Goal: Task Accomplishment & Management: Manage account settings

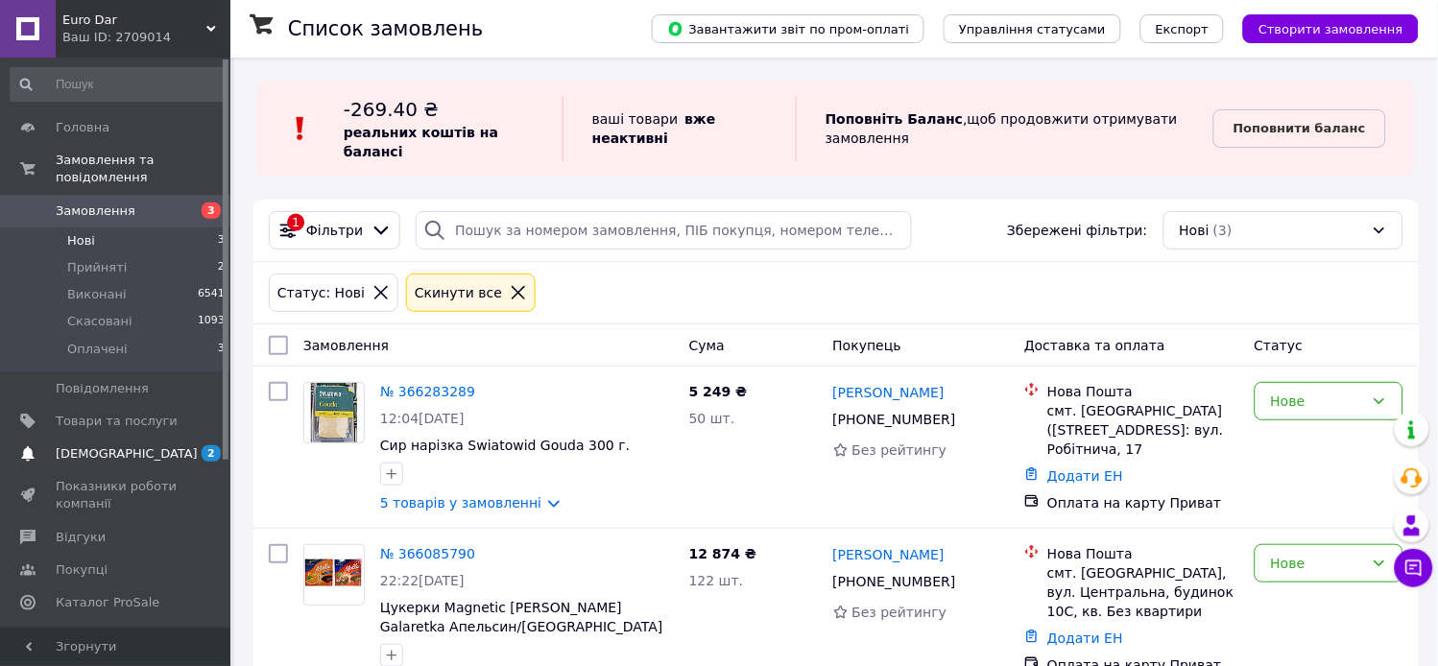
click at [134, 446] on span "[DEMOGRAPHIC_DATA]" at bounding box center [117, 454] width 122 height 17
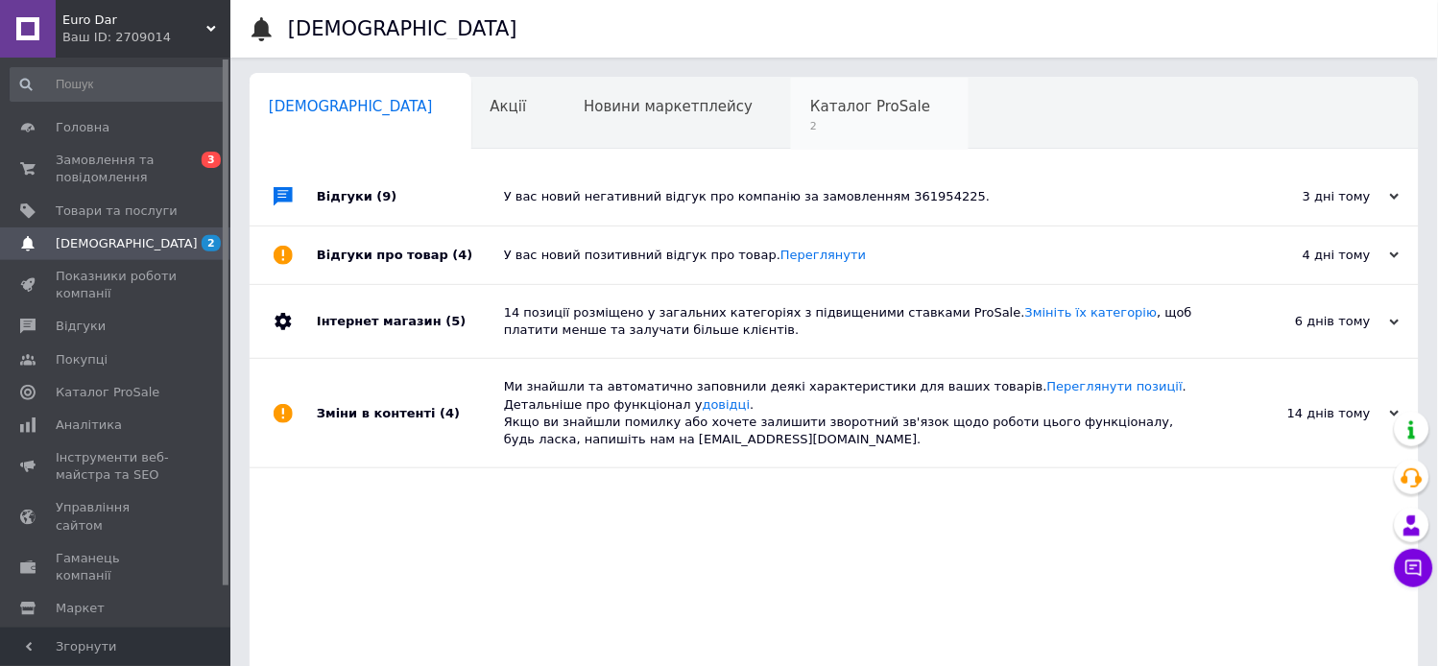
click at [810, 123] on span "2" at bounding box center [870, 126] width 120 height 14
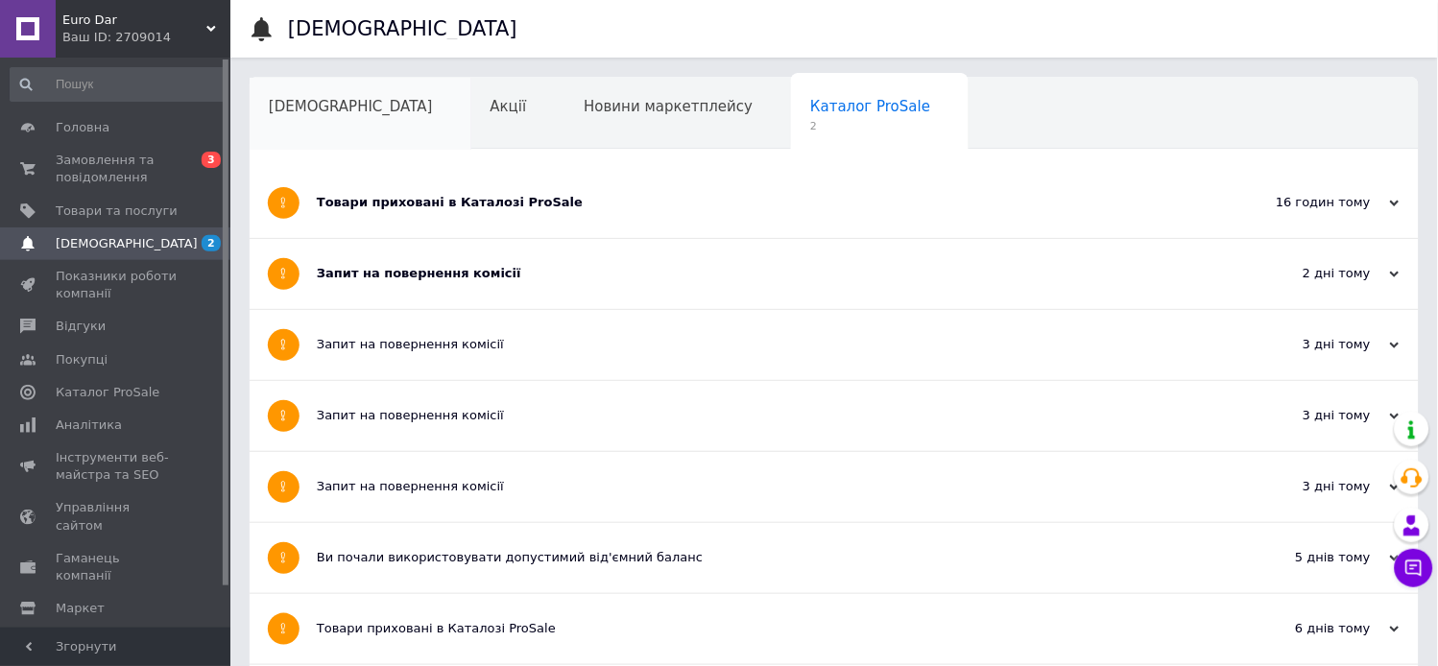
click at [323, 117] on div "[DEMOGRAPHIC_DATA]" at bounding box center [361, 114] width 222 height 73
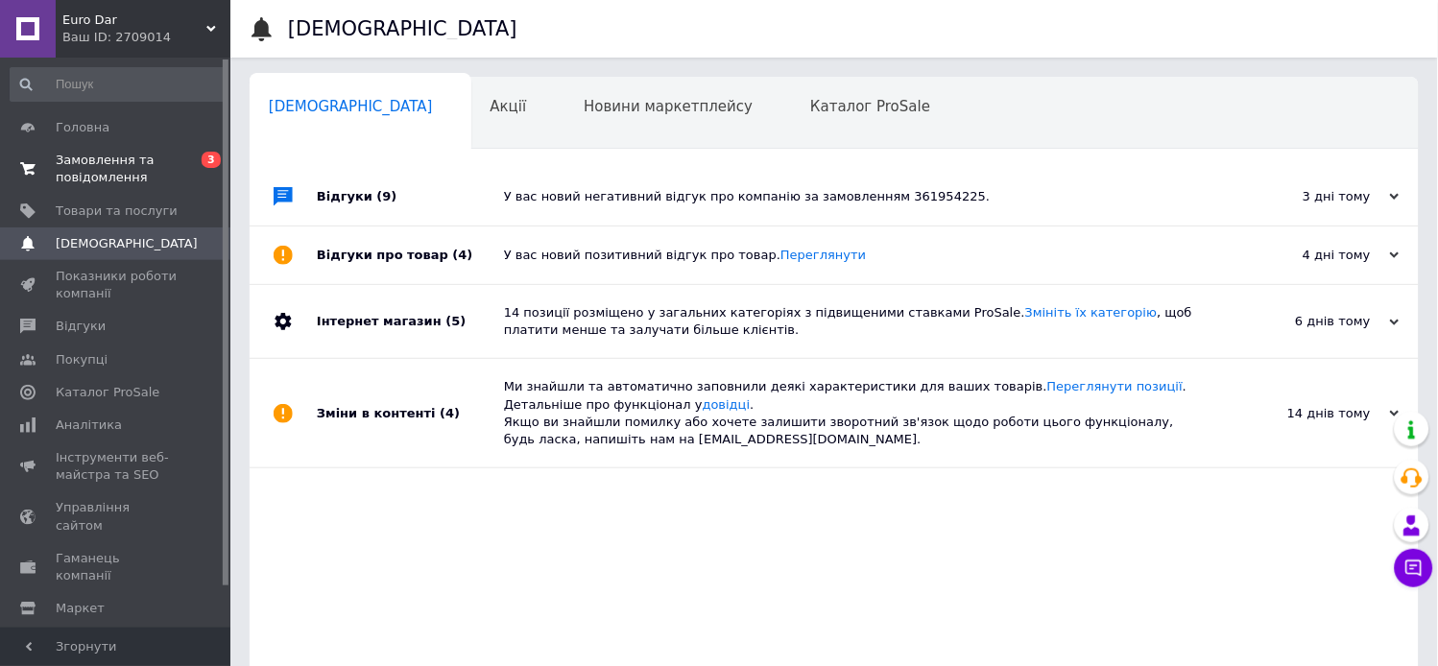
click at [136, 152] on span "Замовлення та повідомлення" at bounding box center [117, 169] width 122 height 35
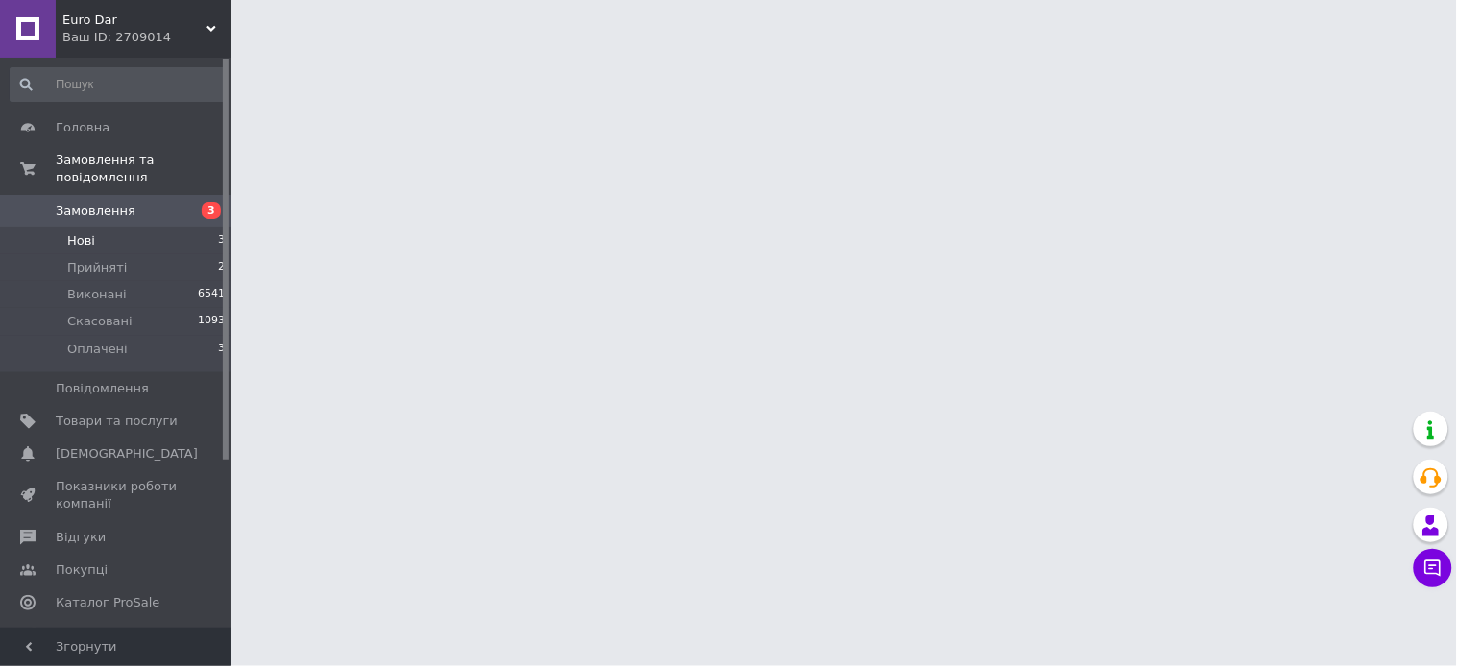
click at [128, 228] on li "Нові 3" at bounding box center [118, 241] width 236 height 27
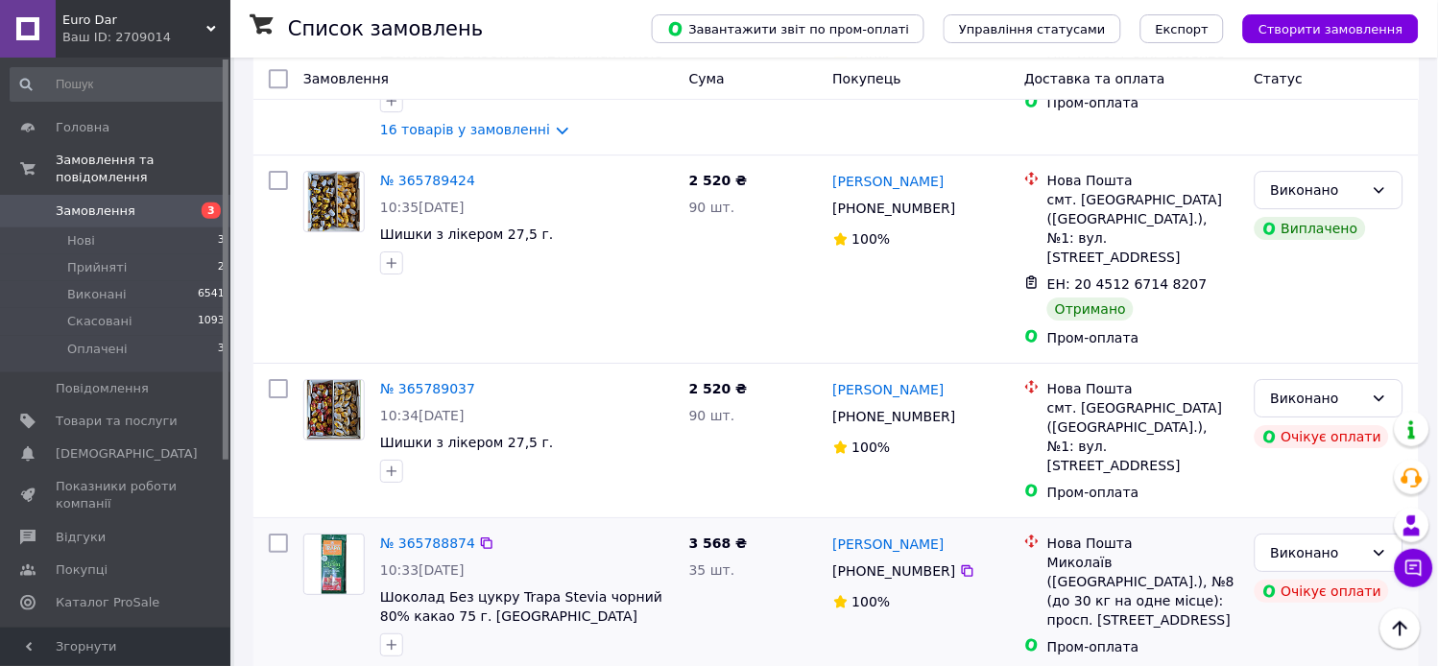
scroll to position [1493, 0]
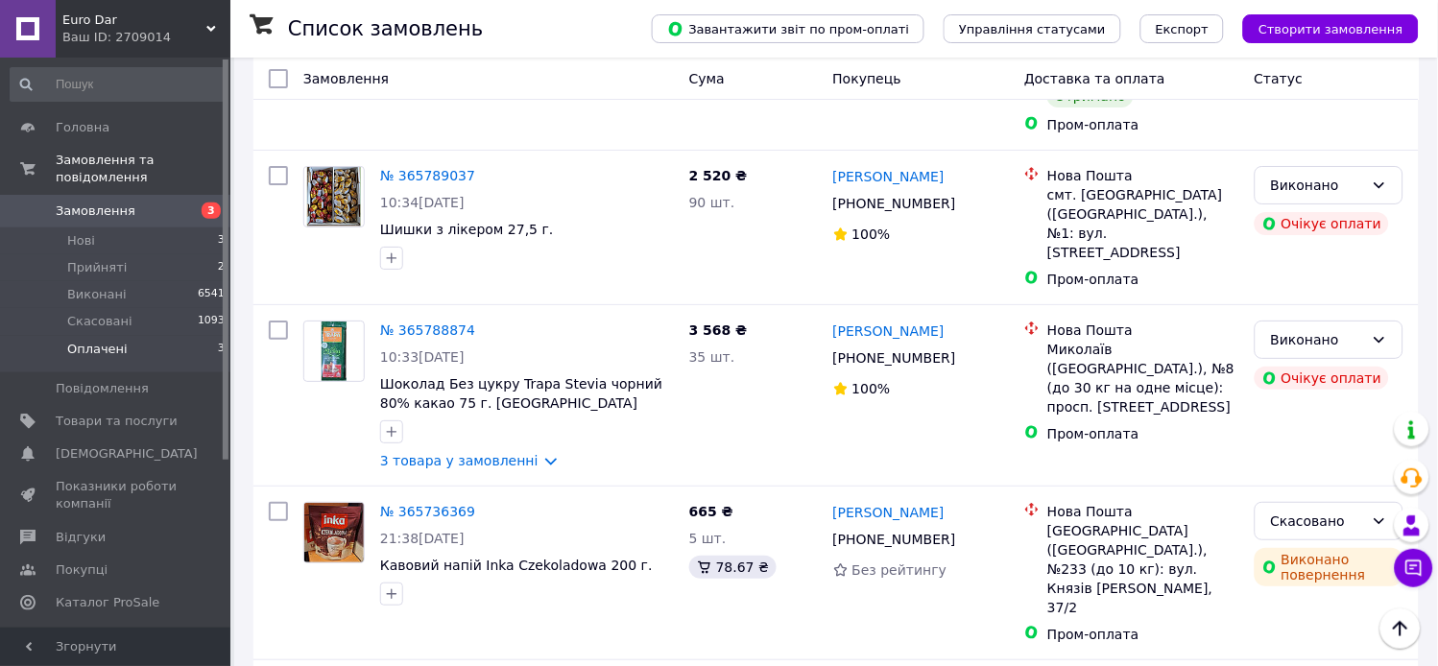
click at [112, 341] on span "Оплачені" at bounding box center [97, 349] width 60 height 17
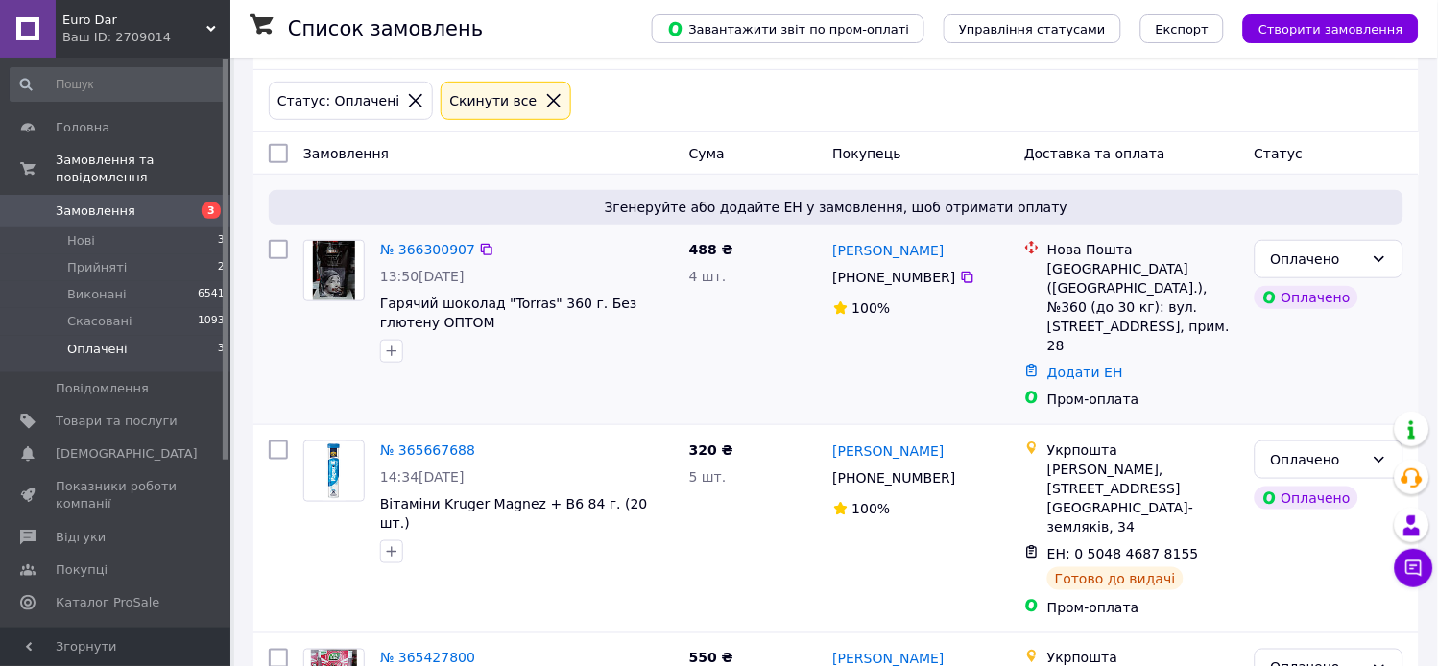
scroll to position [291, 0]
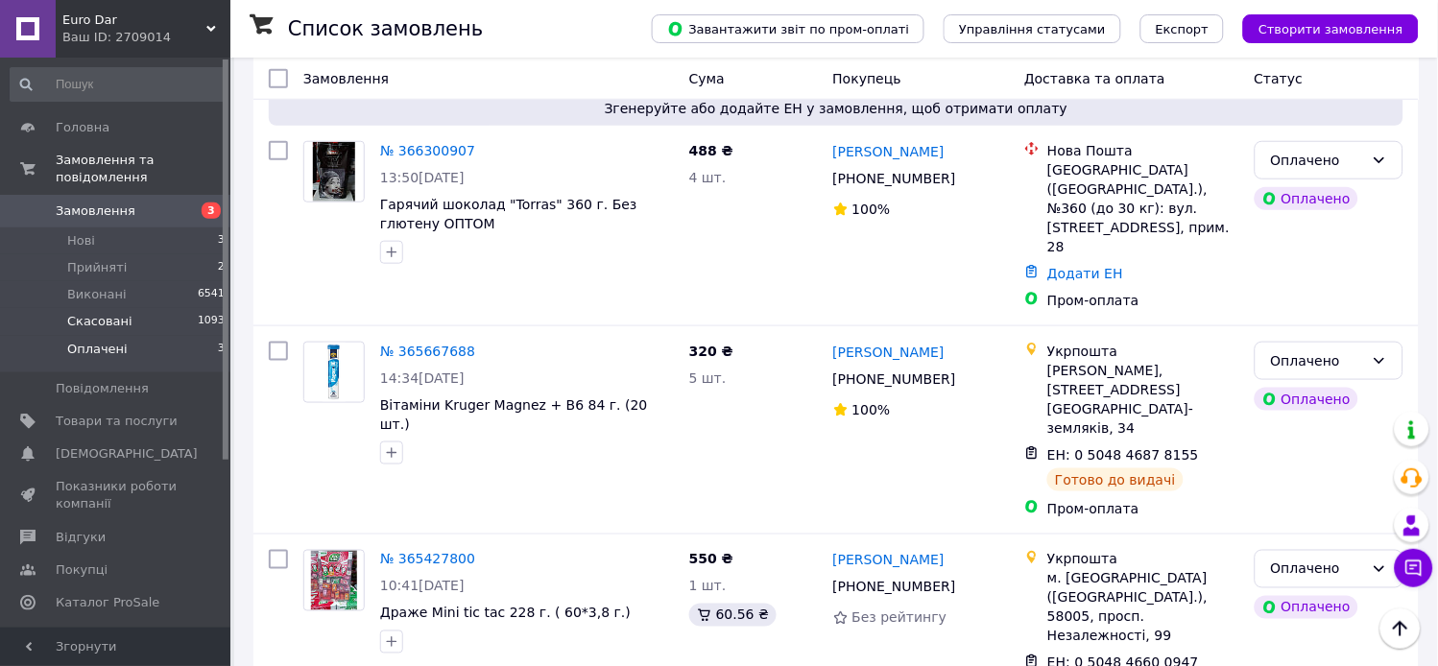
click at [93, 313] on span "Скасовані" at bounding box center [99, 321] width 65 height 17
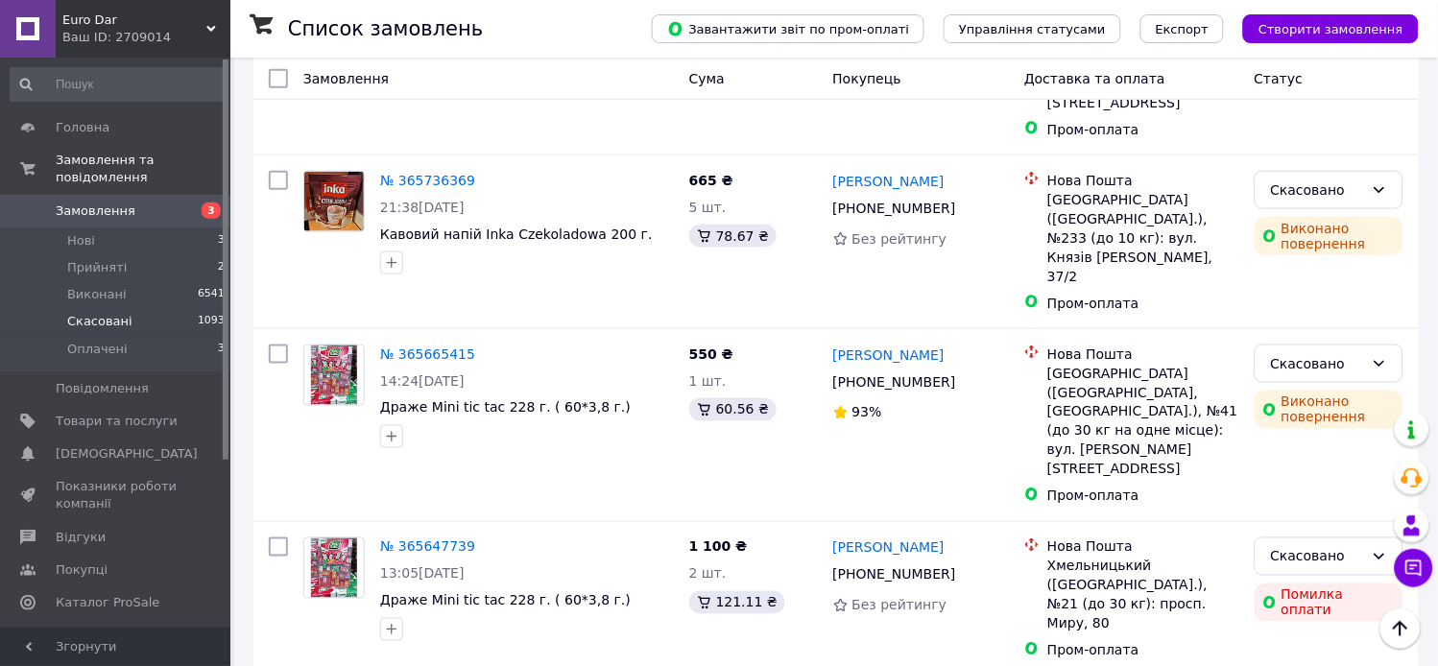
scroll to position [426, 0]
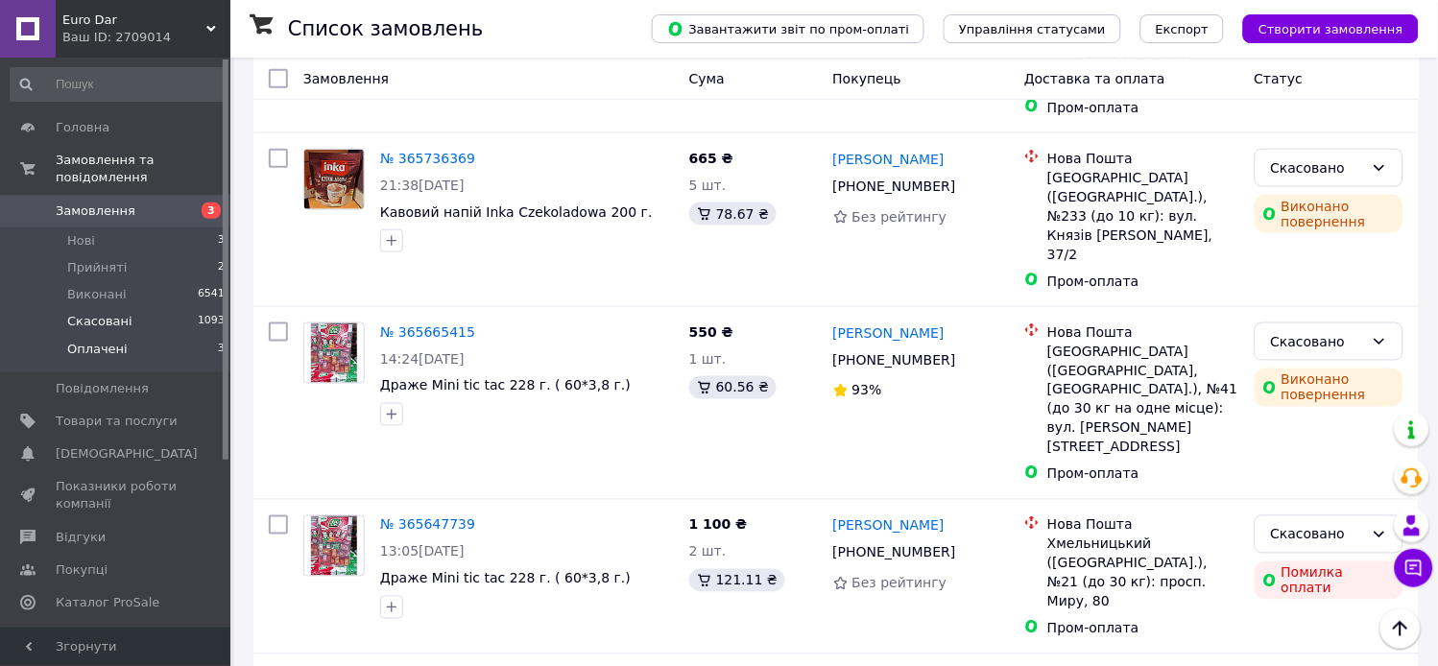
click at [138, 336] on li "Оплачені 3" at bounding box center [118, 354] width 236 height 36
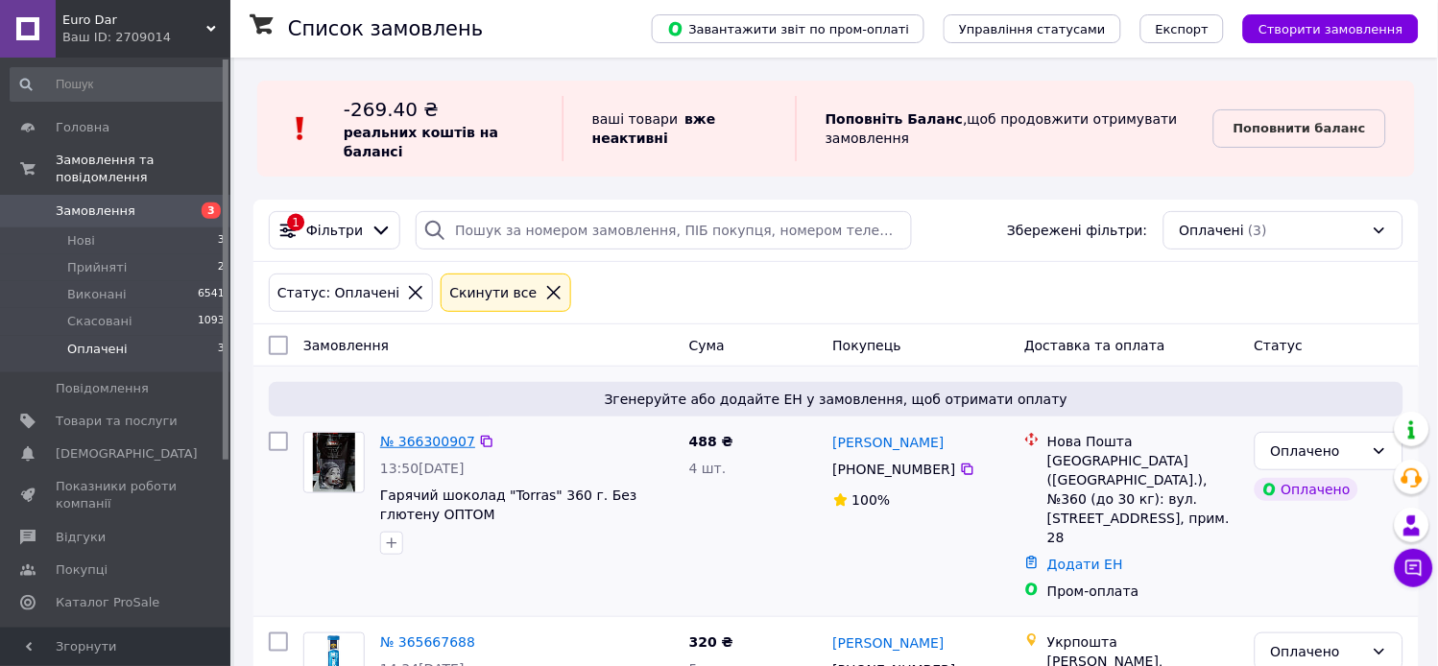
click at [405, 435] on link "№ 366300907" at bounding box center [427, 441] width 95 height 15
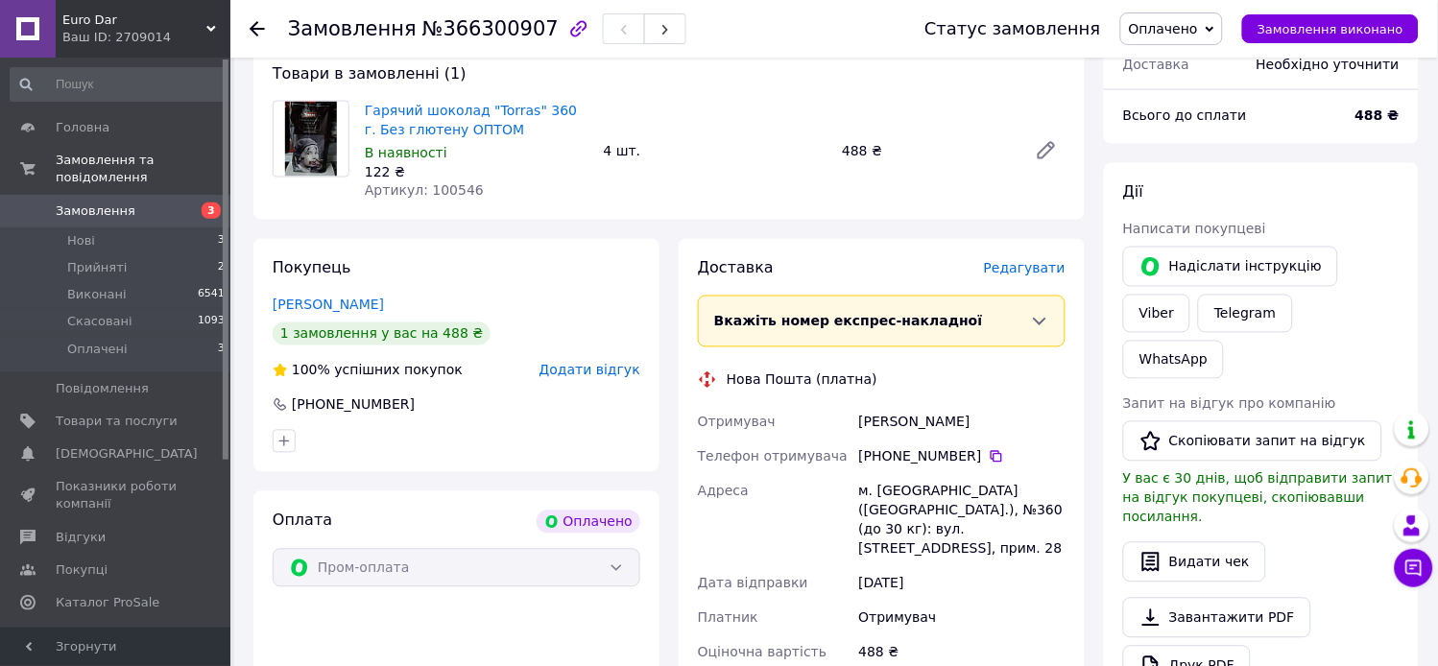
scroll to position [533, 0]
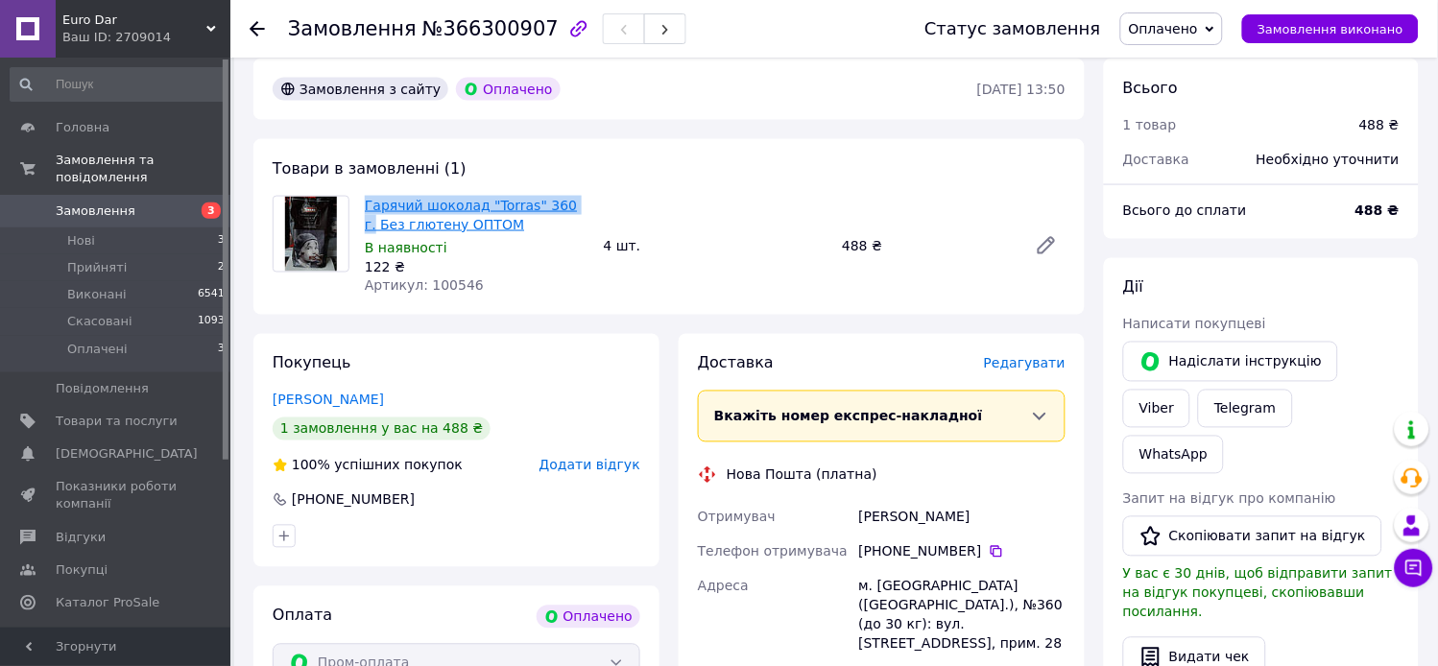
drag, startPoint x: 358, startPoint y: 204, endPoint x: 559, endPoint y: 203, distance: 200.7
click at [559, 203] on div "Гарячий шоколад "Torras" 360 г. Без глютену ОПТОМ В наявності 122 ₴ Артикул: 10…" at bounding box center [476, 246] width 239 height 108
click at [161, 413] on span "Товари та послуги" at bounding box center [117, 421] width 122 height 17
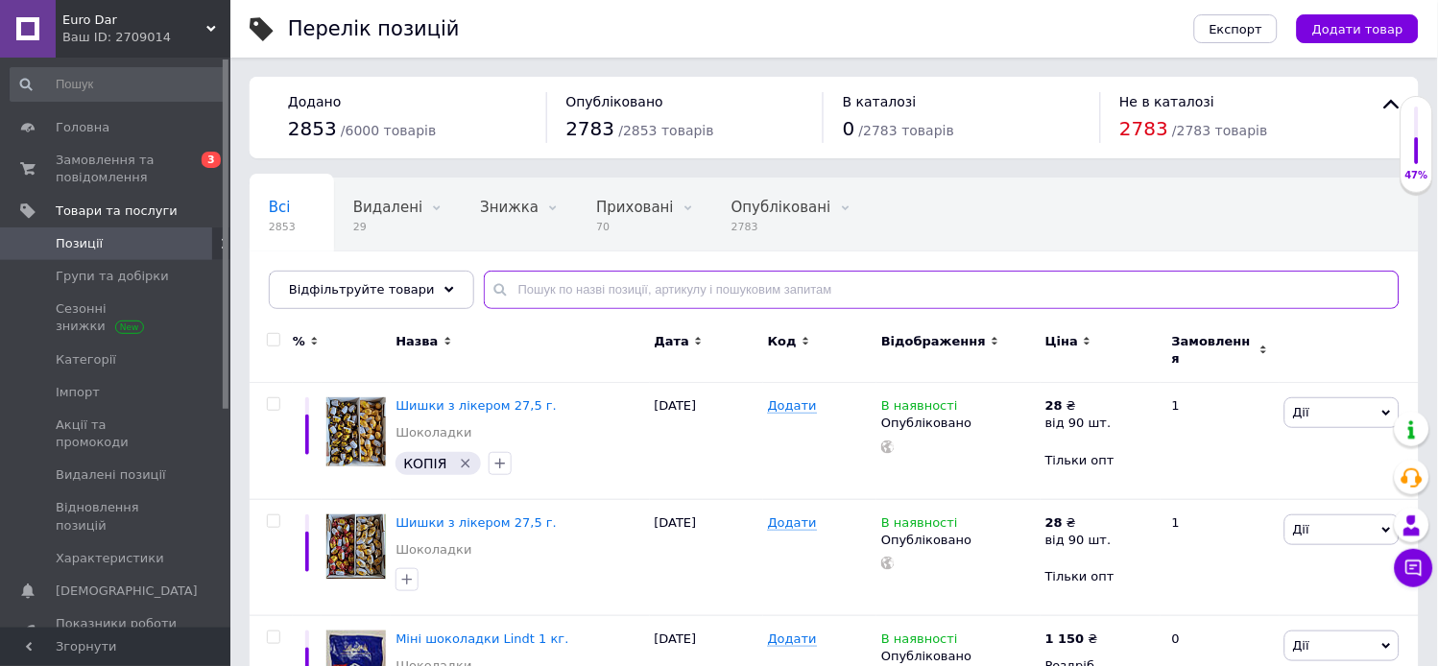
paste input "Гарячий шоколад "Torras" 360 г."
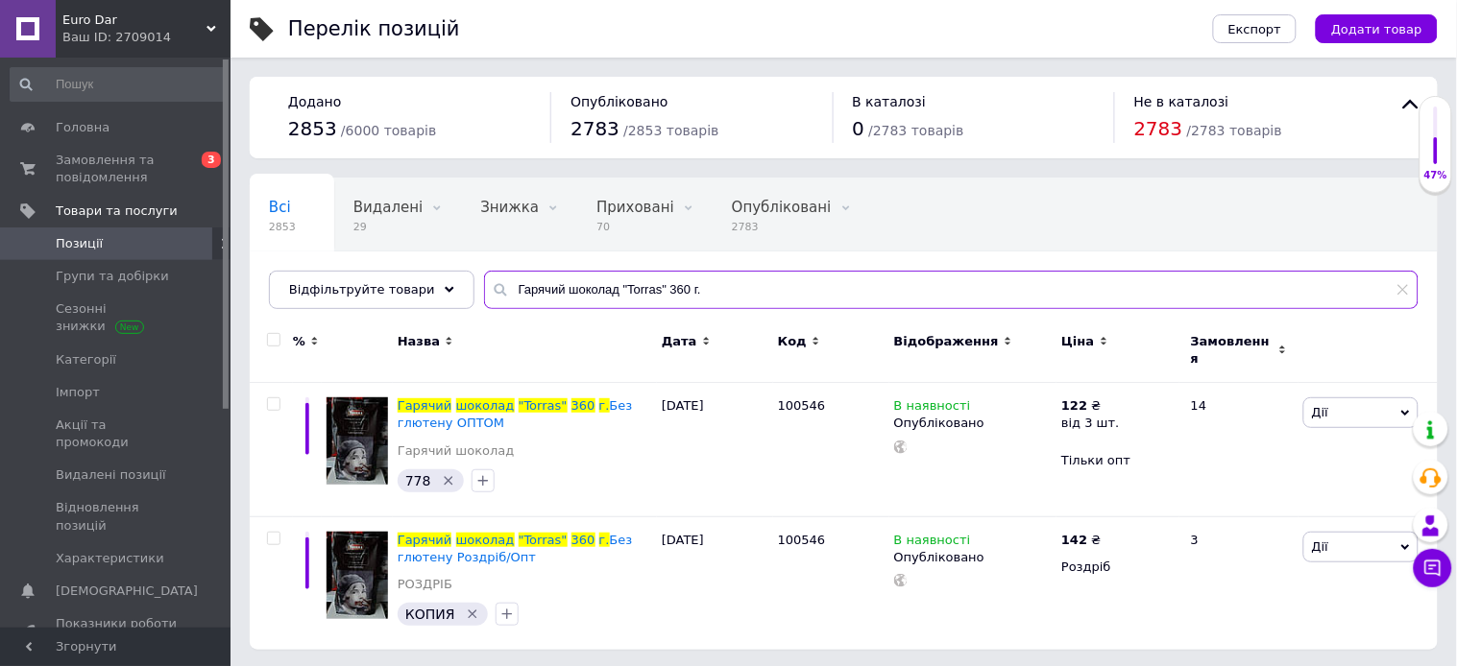
drag, startPoint x: 644, startPoint y: 289, endPoint x: 737, endPoint y: 296, distance: 92.4
click at [737, 296] on input "Гарячий шоколад "Torras" 360 г." at bounding box center [951, 290] width 934 height 38
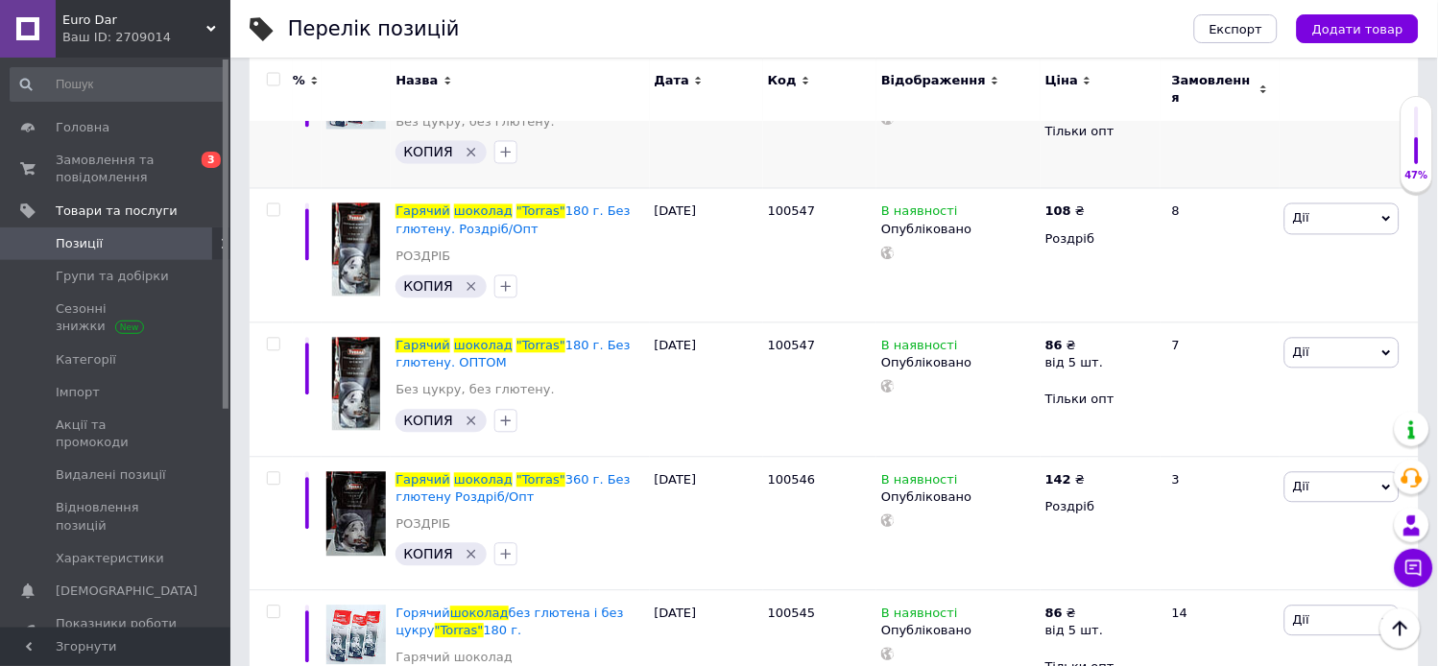
scroll to position [746, 0]
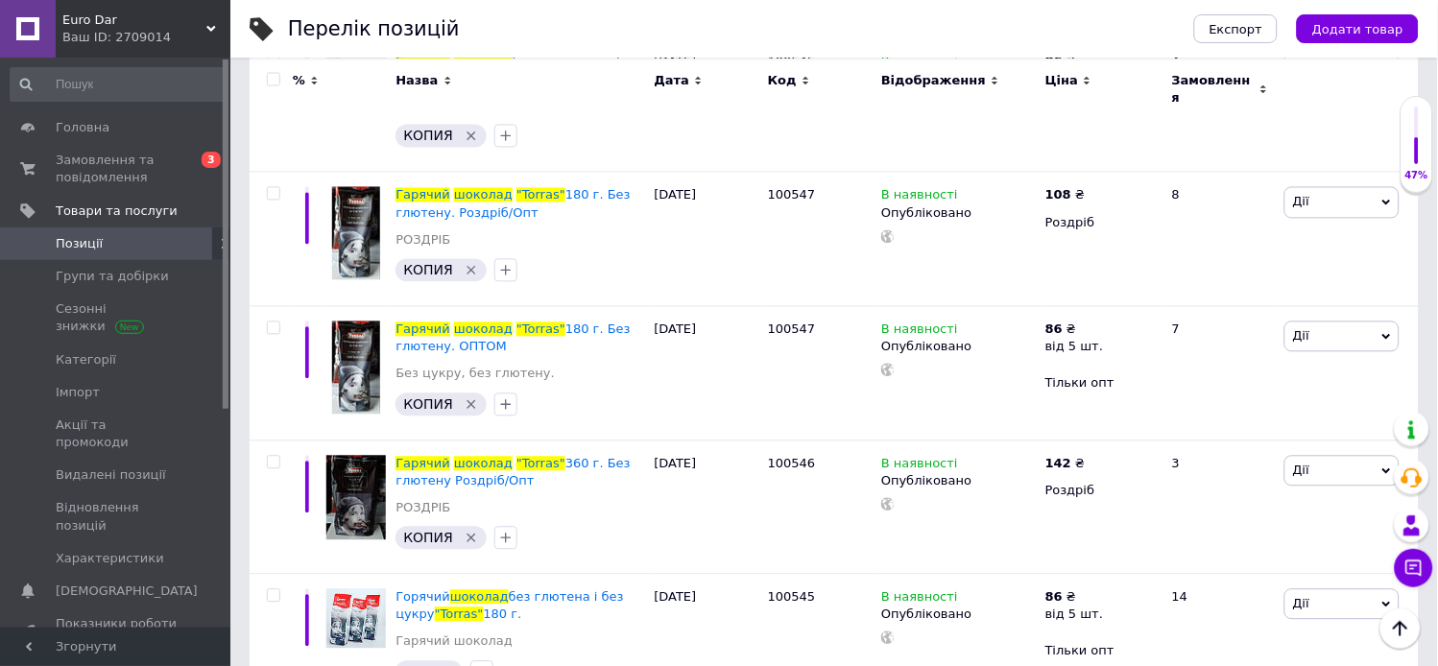
type input "Гарячий шоколад "Torras""
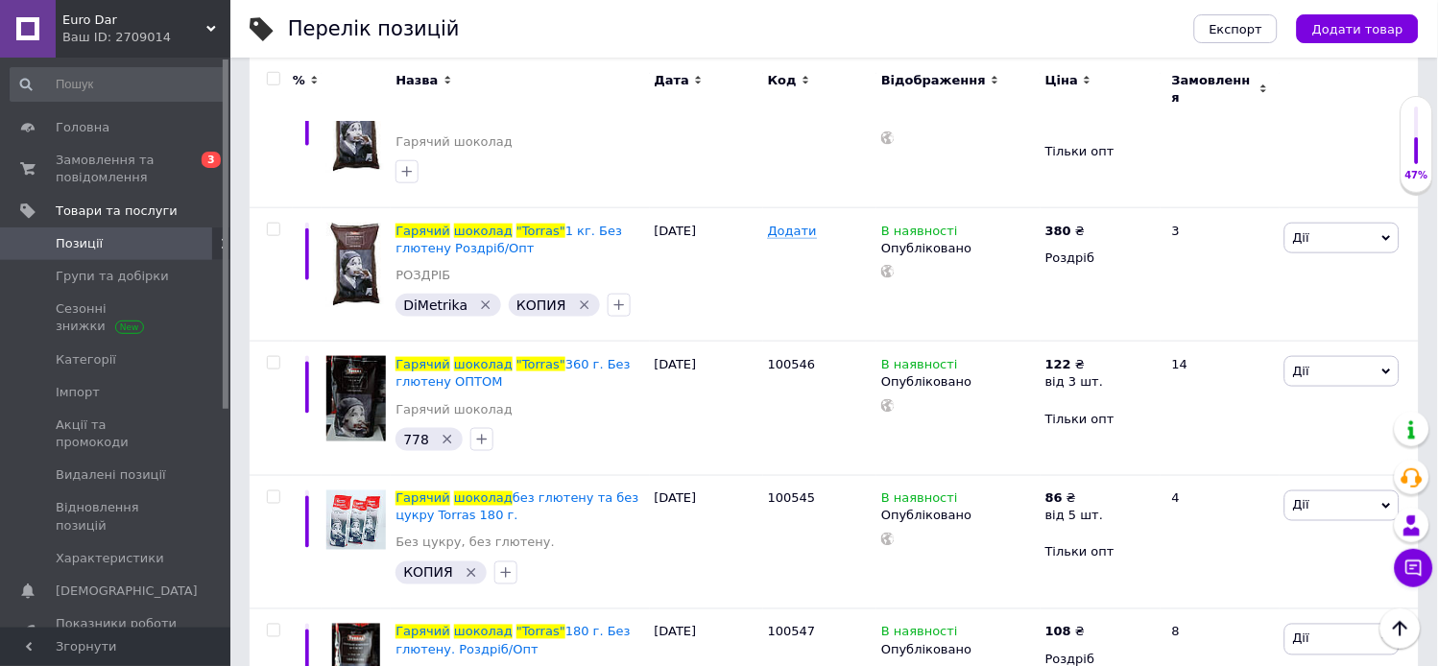
scroll to position [50, 0]
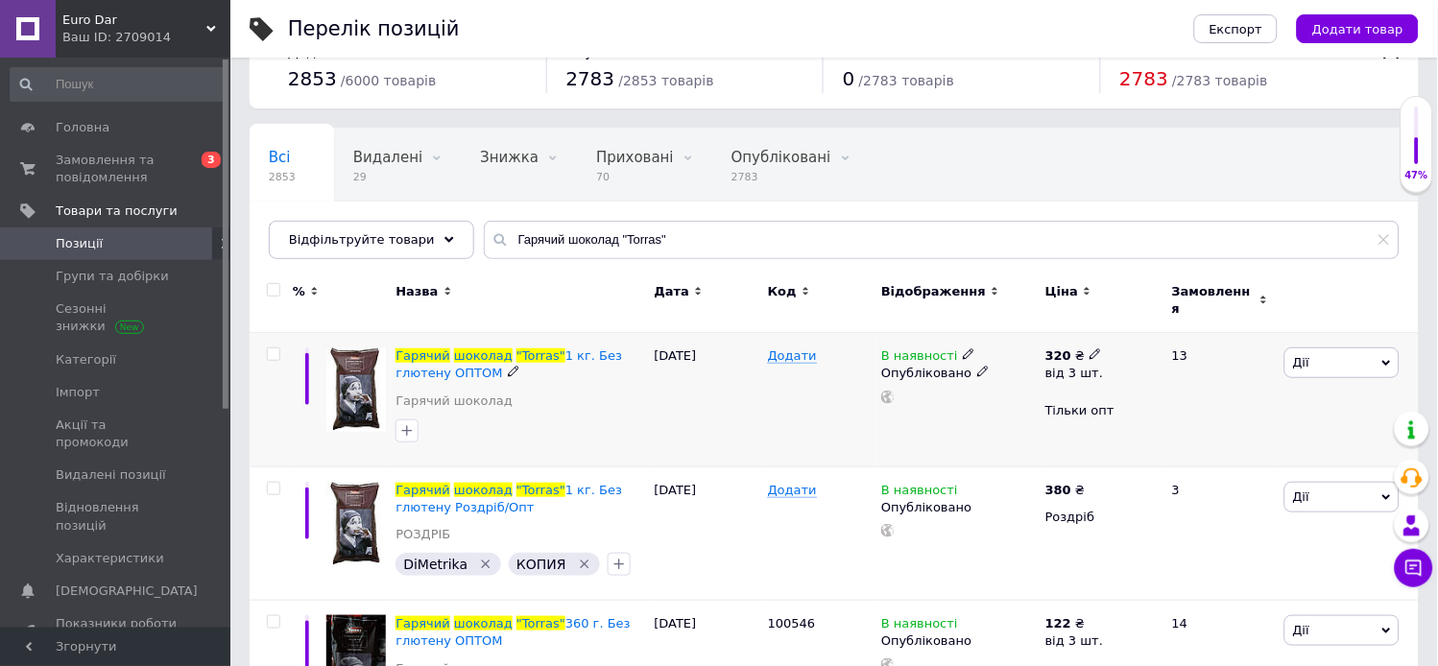
click at [1098, 348] on div "320 ₴ від 3 шт." at bounding box center [1082, 365] width 72 height 35
drag, startPoint x: 1188, startPoint y: 307, endPoint x: 850, endPoint y: 246, distance: 343.6
type input "334"
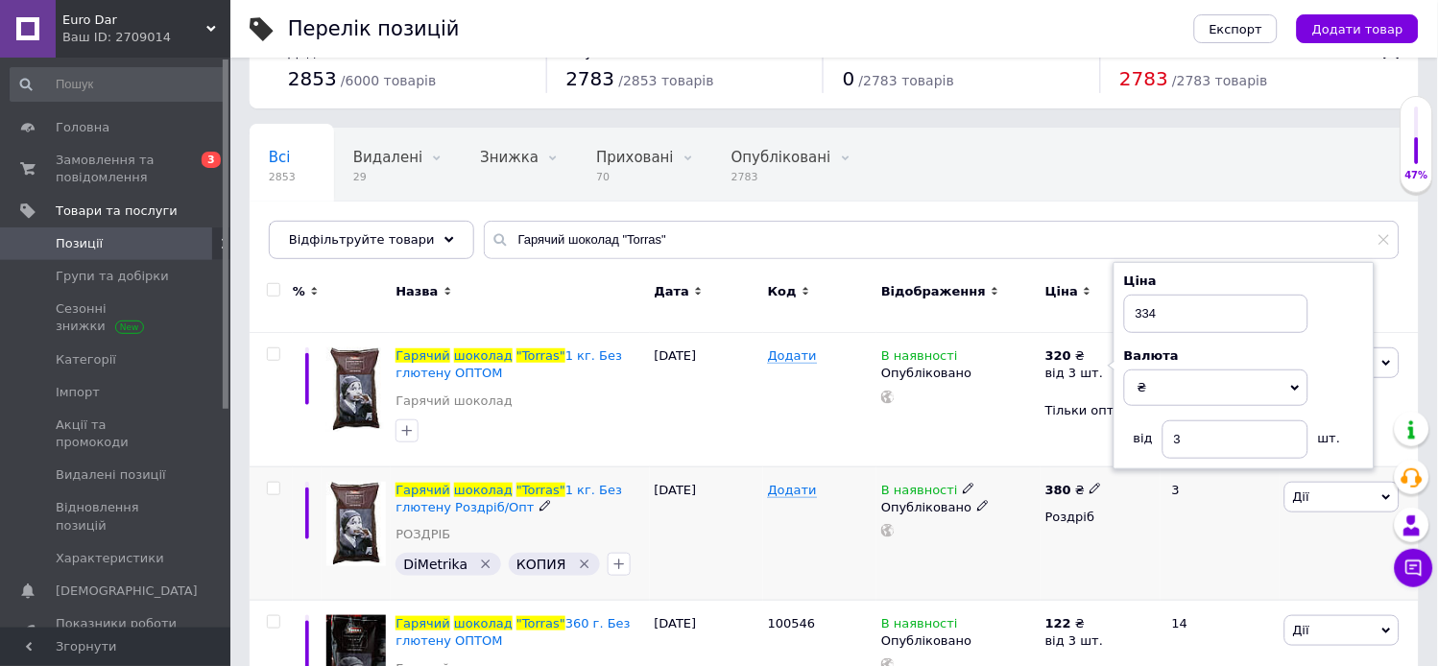
click at [1092, 483] on icon at bounding box center [1096, 489] width 12 height 12
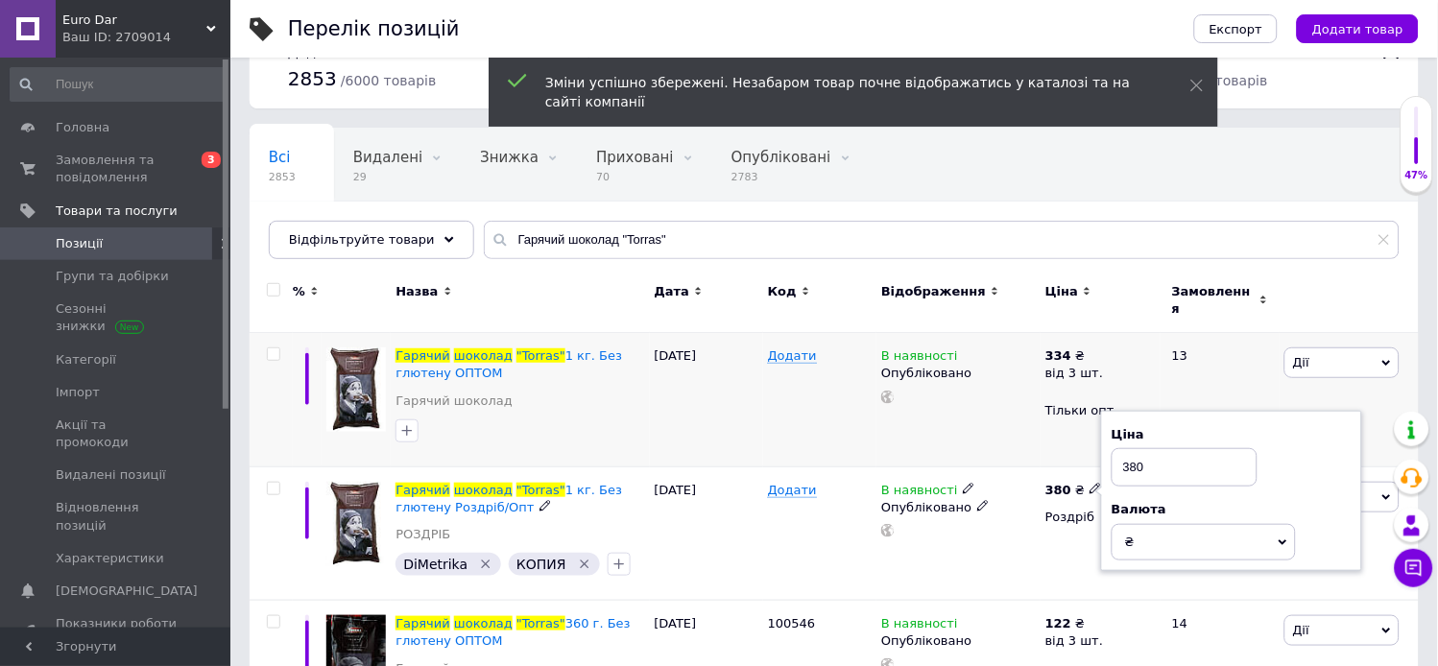
drag, startPoint x: 1185, startPoint y: 447, endPoint x: 942, endPoint y: 428, distance: 243.6
type input "418"
click at [837, 554] on div "Додати" at bounding box center [819, 534] width 113 height 134
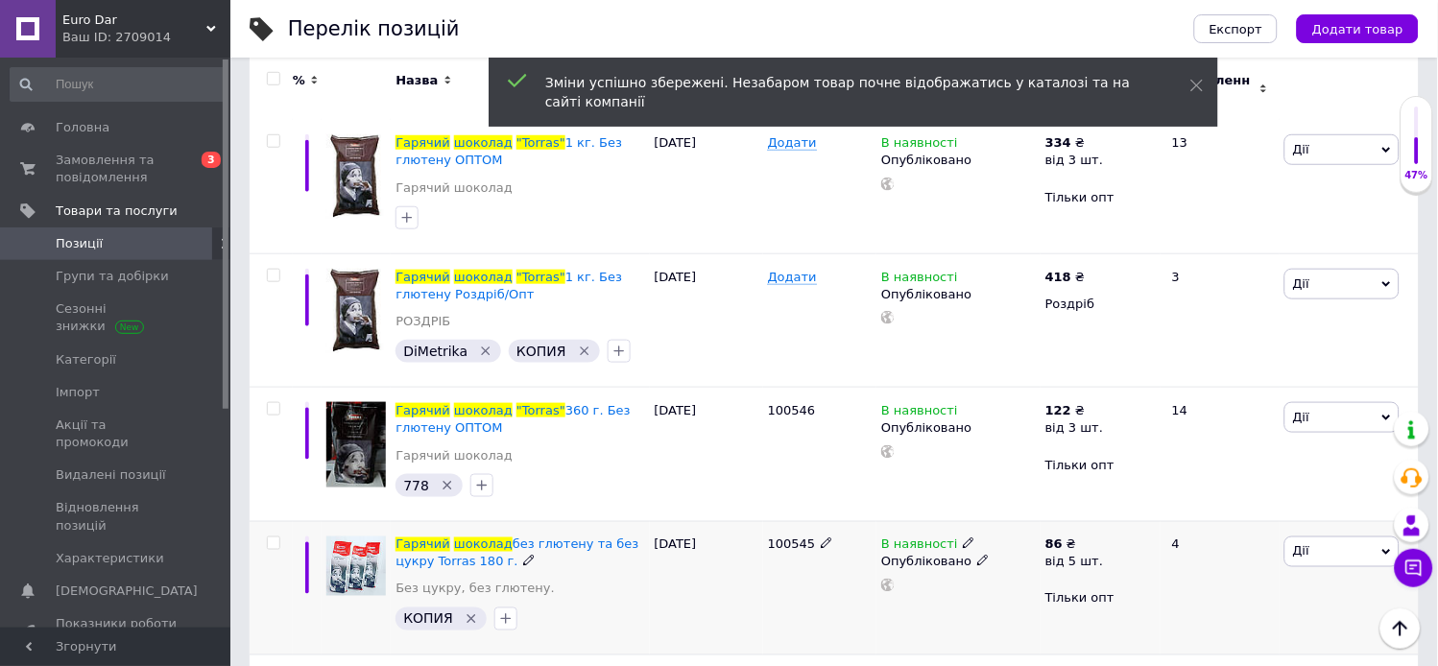
scroll to position [370, 0]
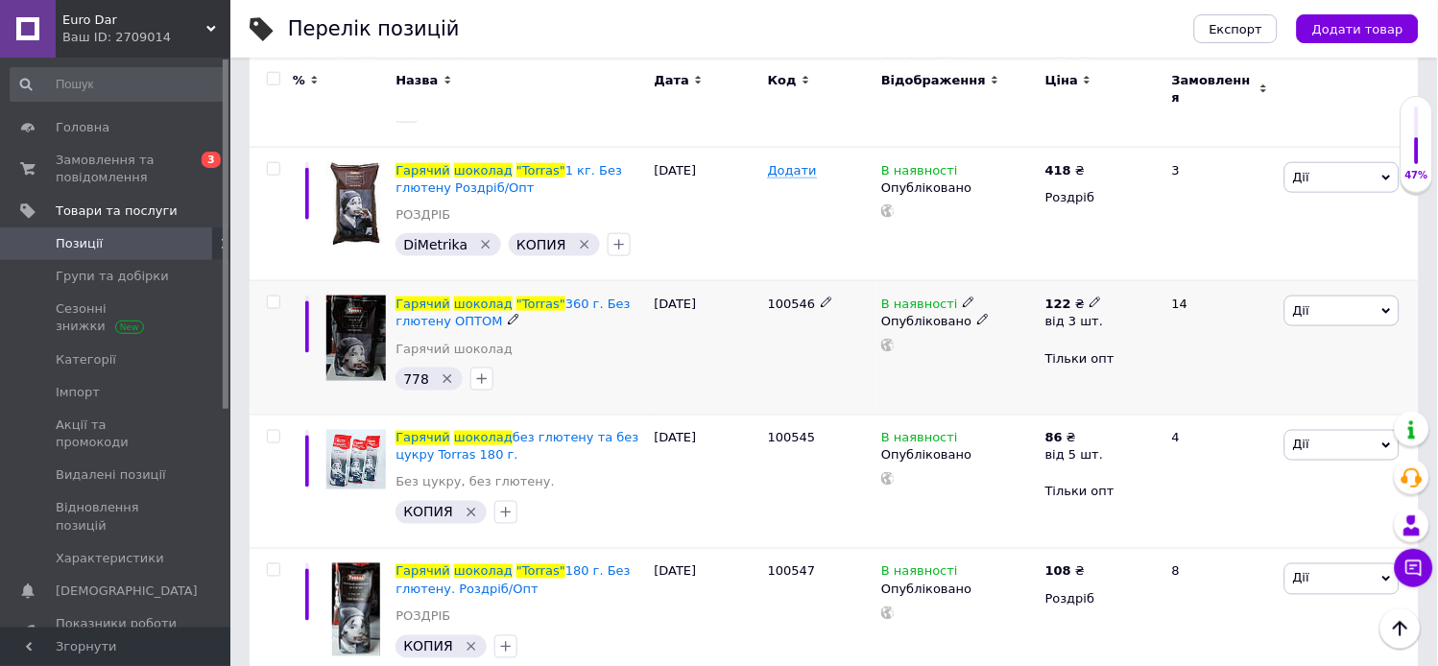
click at [1091, 298] on use at bounding box center [1095, 303] width 11 height 11
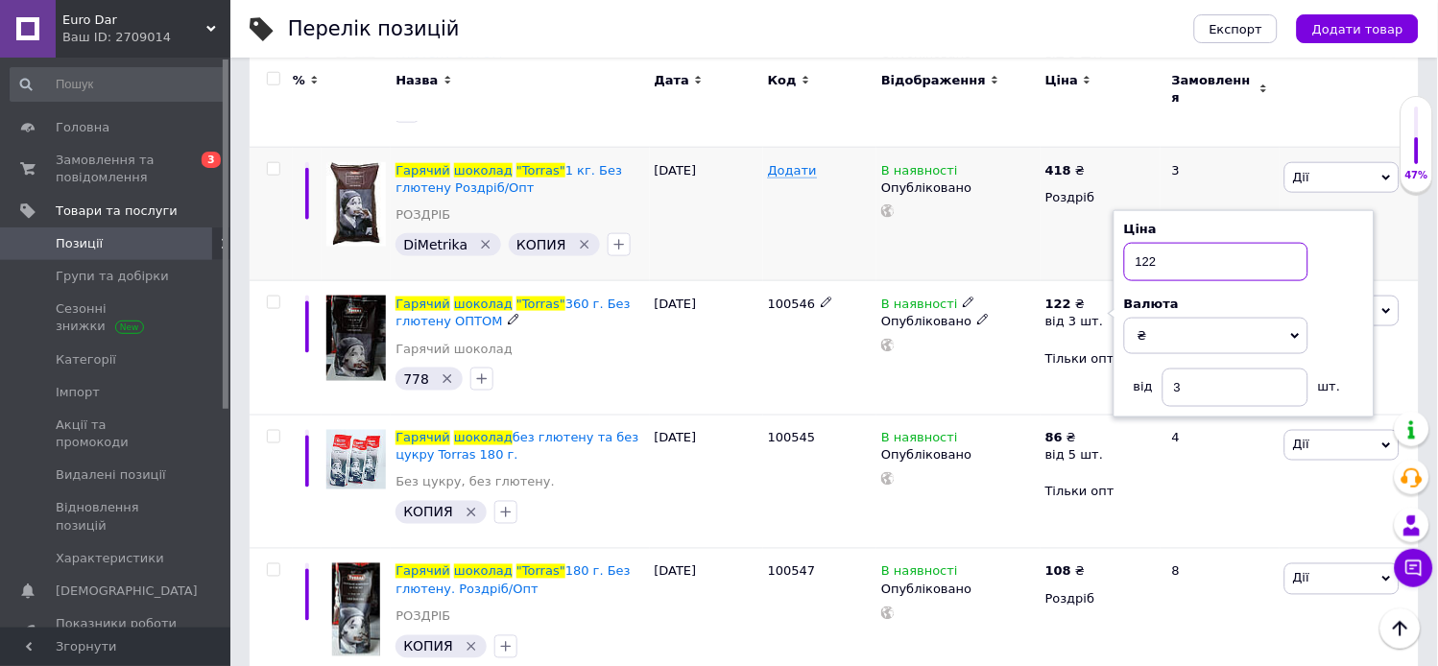
drag, startPoint x: 1172, startPoint y: 248, endPoint x: 1070, endPoint y: 232, distance: 103.9
click at [1079, 238] on div "% Назва Дата Код Відображення Ціна Замовлення Гарячий шоколад "Torras" 1 кг. Бе…" at bounding box center [835, 517] width 1170 height 1136
type input "136"
click at [672, 365] on div "[DATE]" at bounding box center [706, 348] width 113 height 134
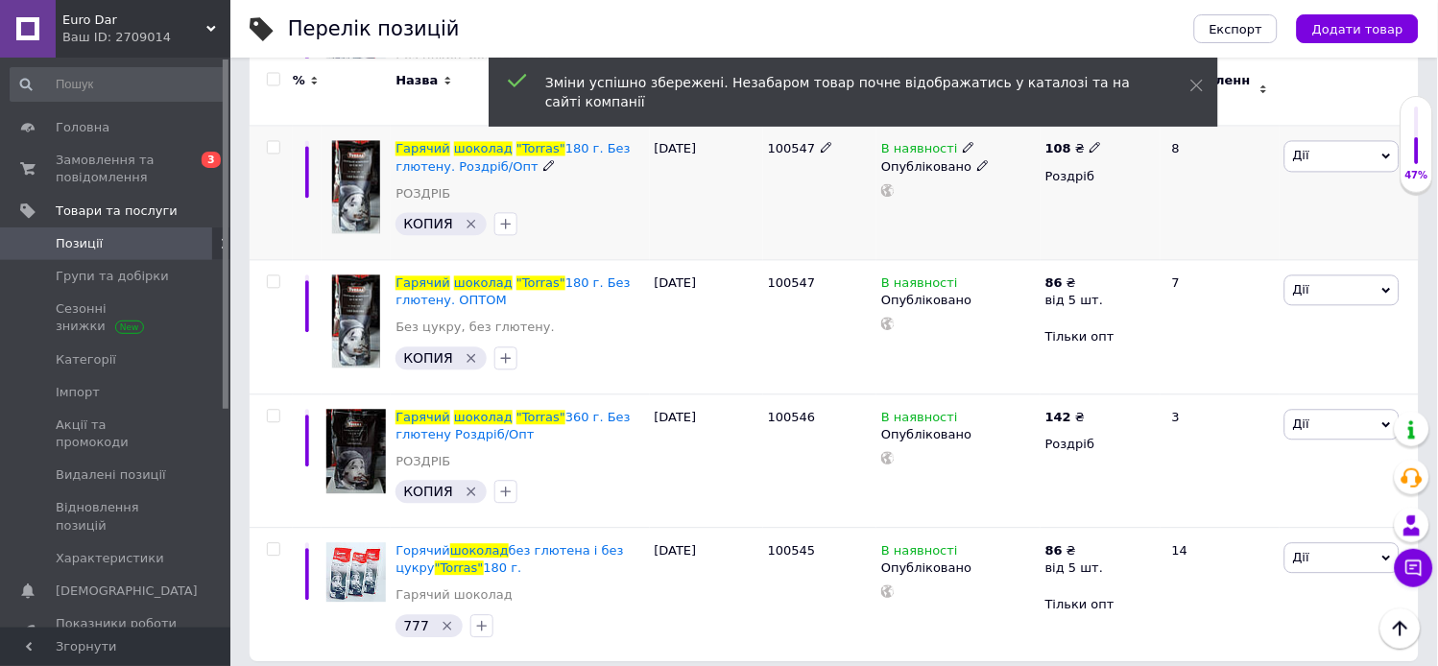
scroll to position [797, 0]
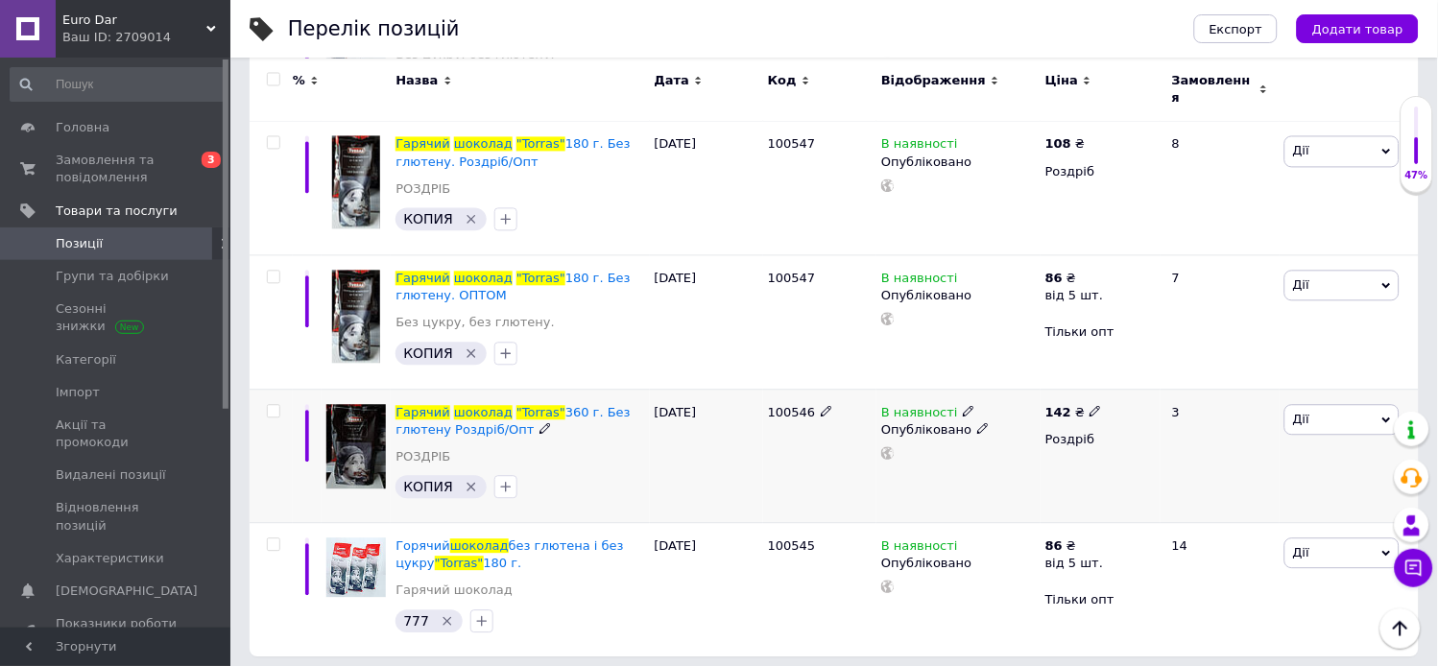
click at [1090, 406] on icon at bounding box center [1096, 412] width 12 height 12
drag, startPoint x: 1193, startPoint y: 375, endPoint x: 876, endPoint y: 339, distance: 318.9
click at [878, 340] on div "% Назва Дата Код Відображення Ціна Замовлення Гарячий шоколад "Torras" 1 кг. Бе…" at bounding box center [835, 90] width 1170 height 1136
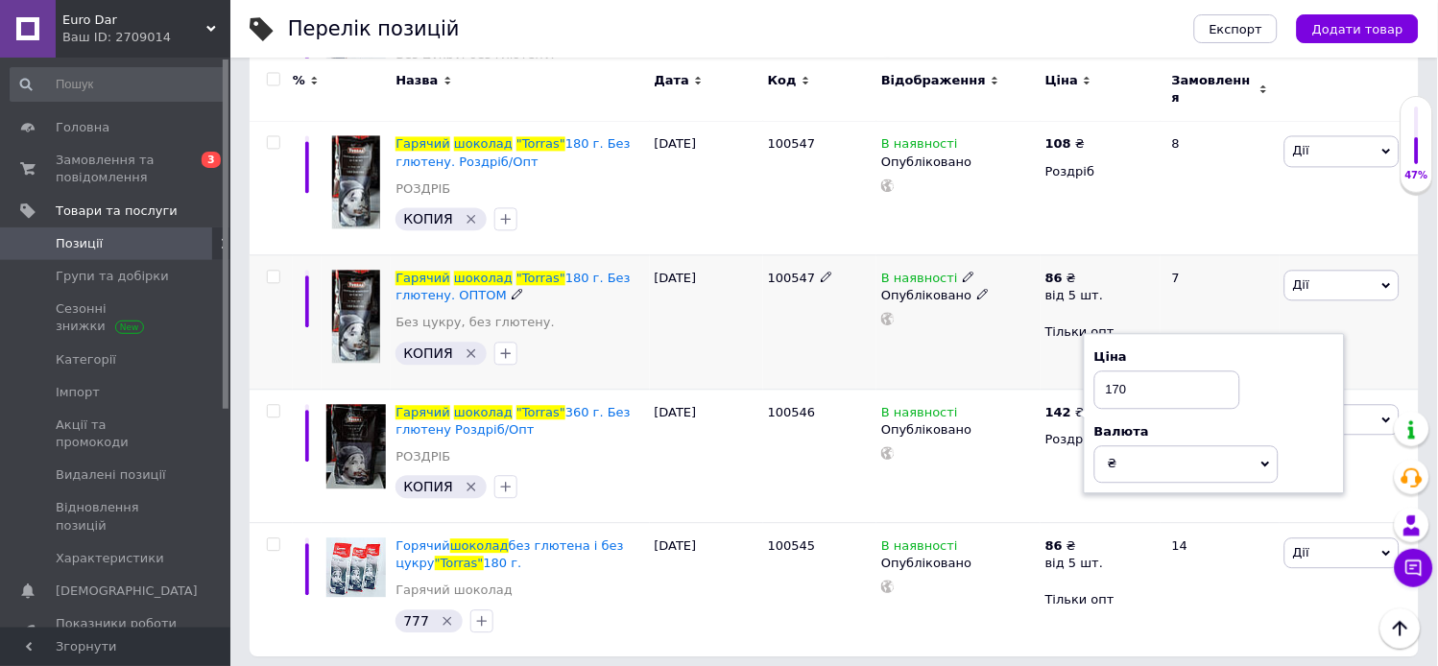
type input "170"
click at [782, 357] on div "100547" at bounding box center [819, 322] width 113 height 134
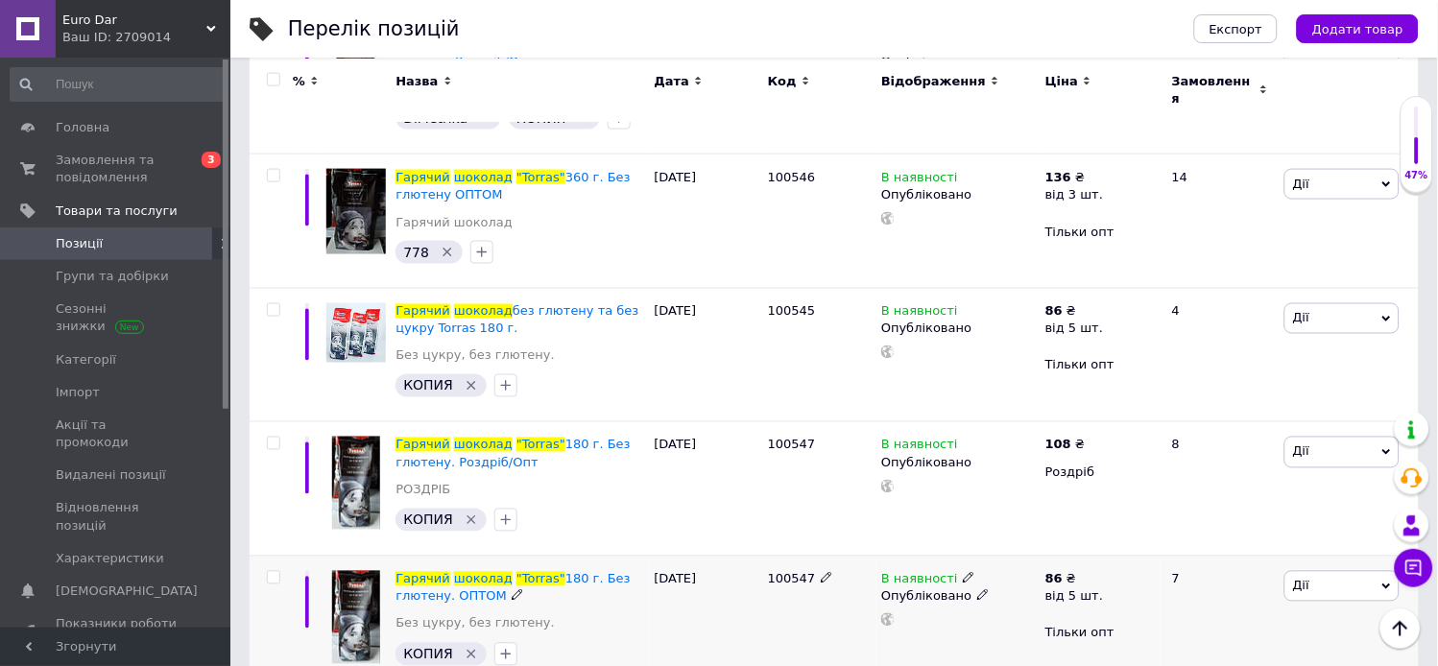
scroll to position [263, 0]
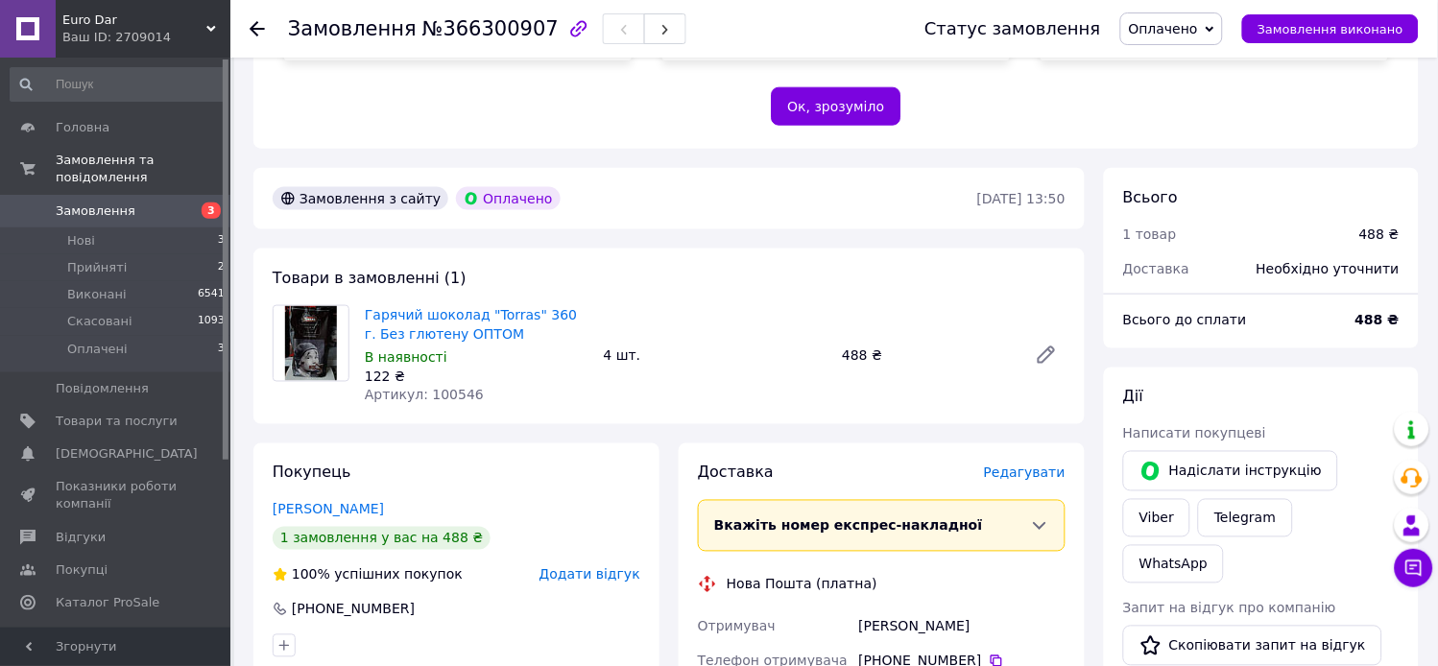
scroll to position [533, 0]
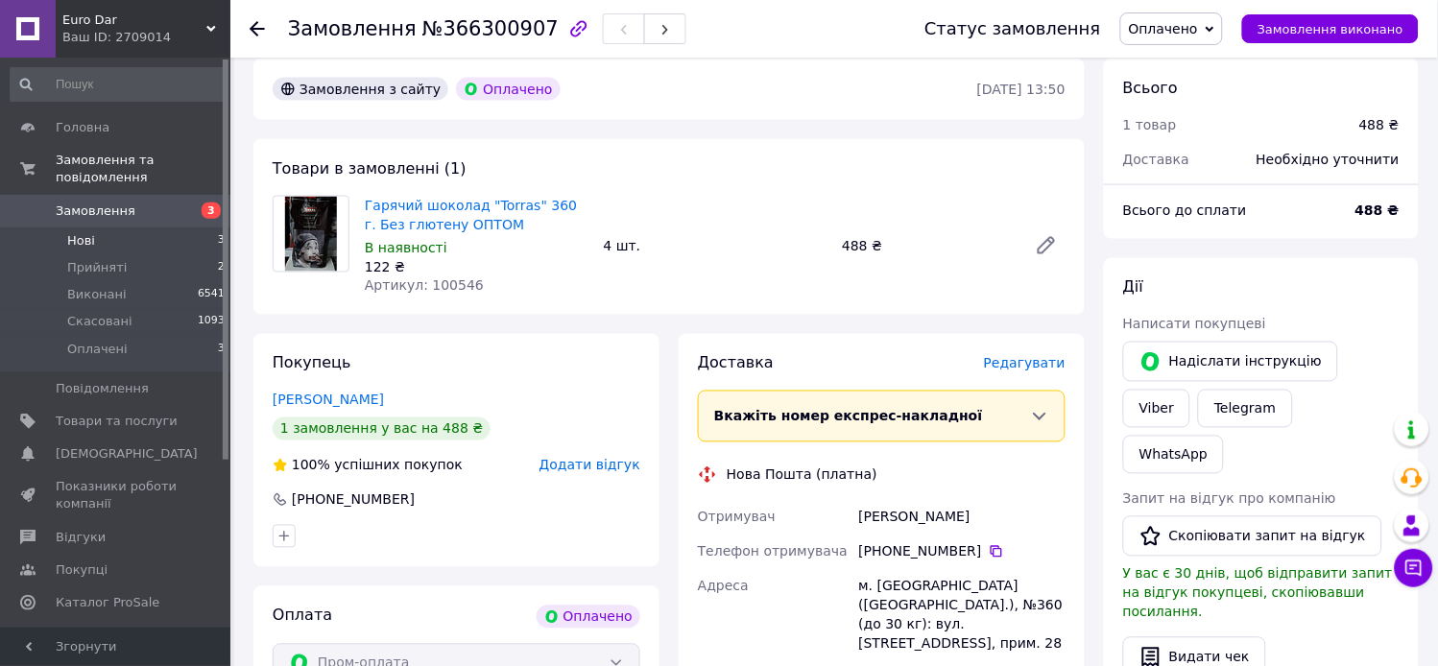
click at [97, 228] on li "Нові 3" at bounding box center [118, 241] width 236 height 27
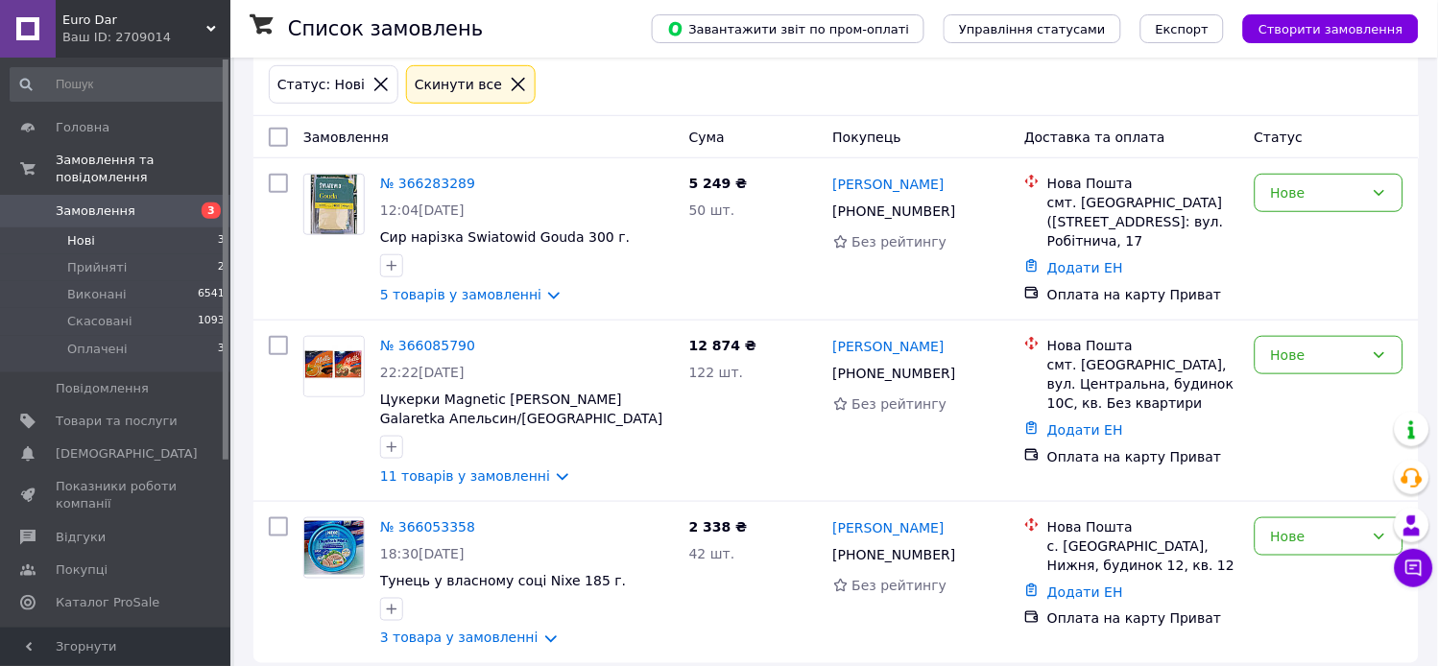
scroll to position [229, 0]
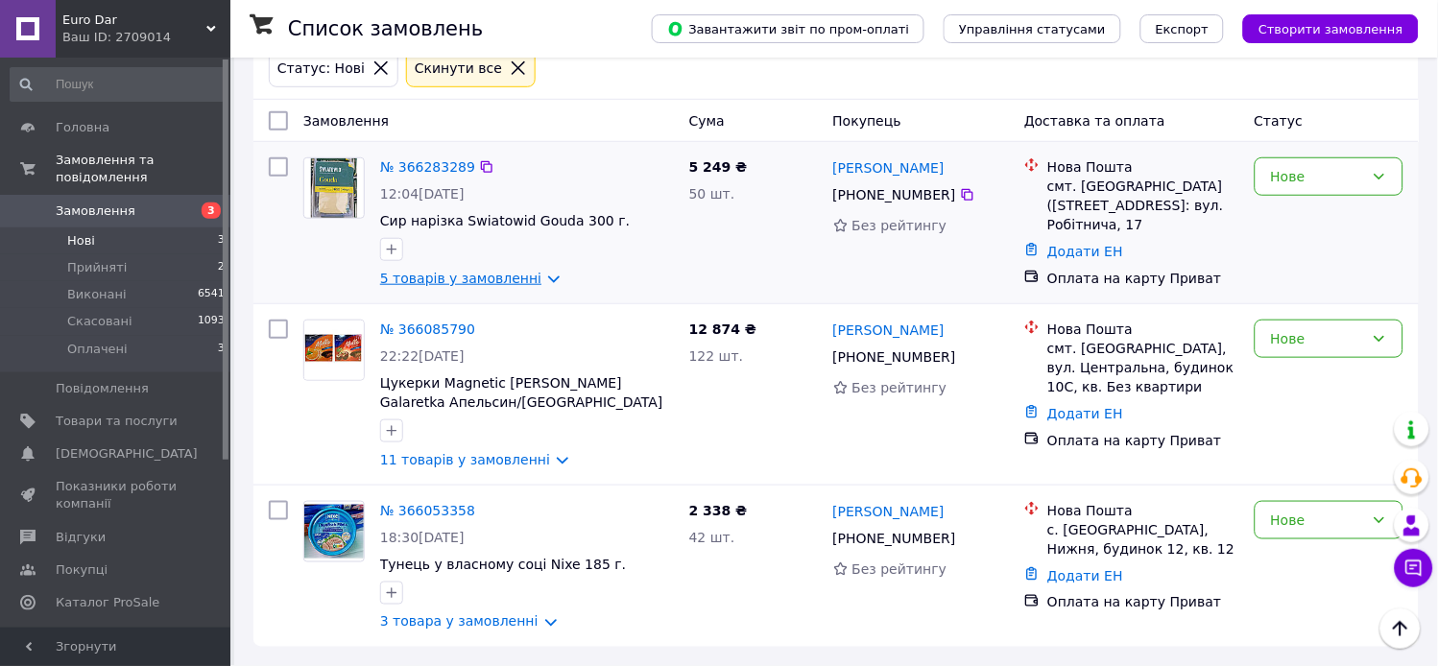
click at [500, 278] on link "5 товарів у замовленні" at bounding box center [460, 278] width 161 height 15
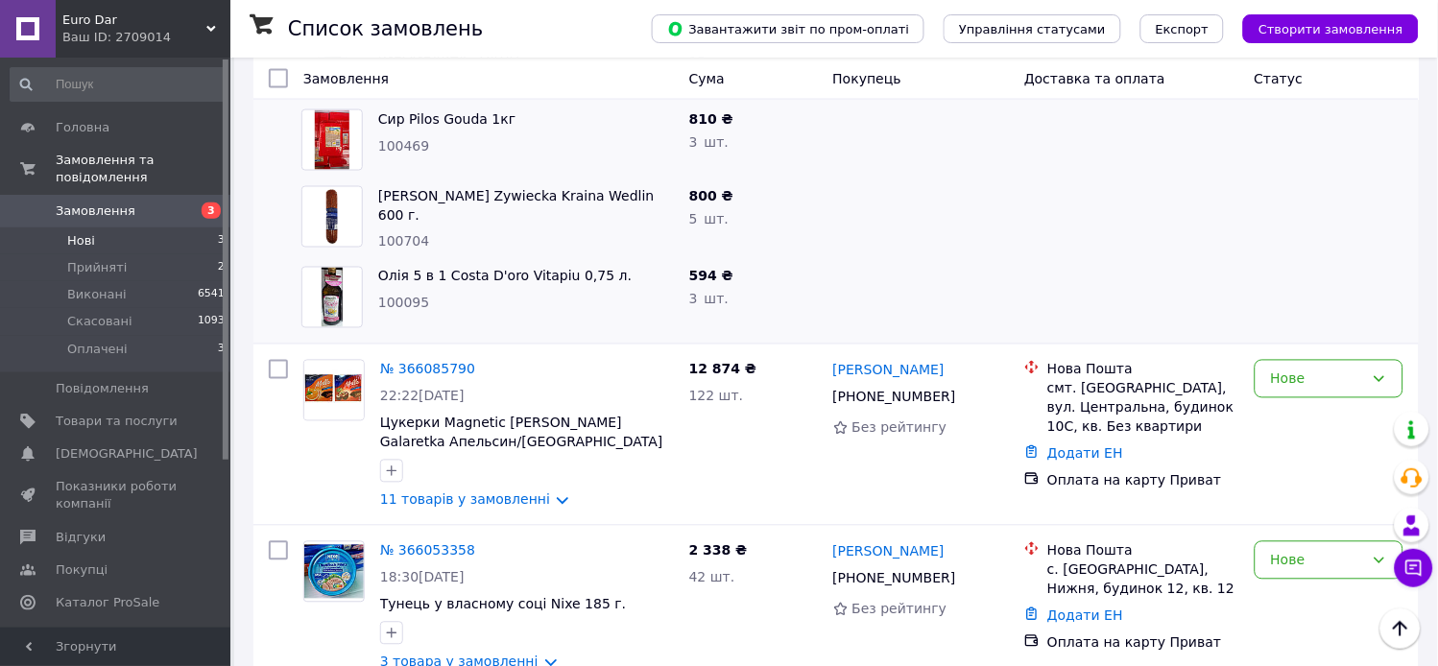
scroll to position [612, 0]
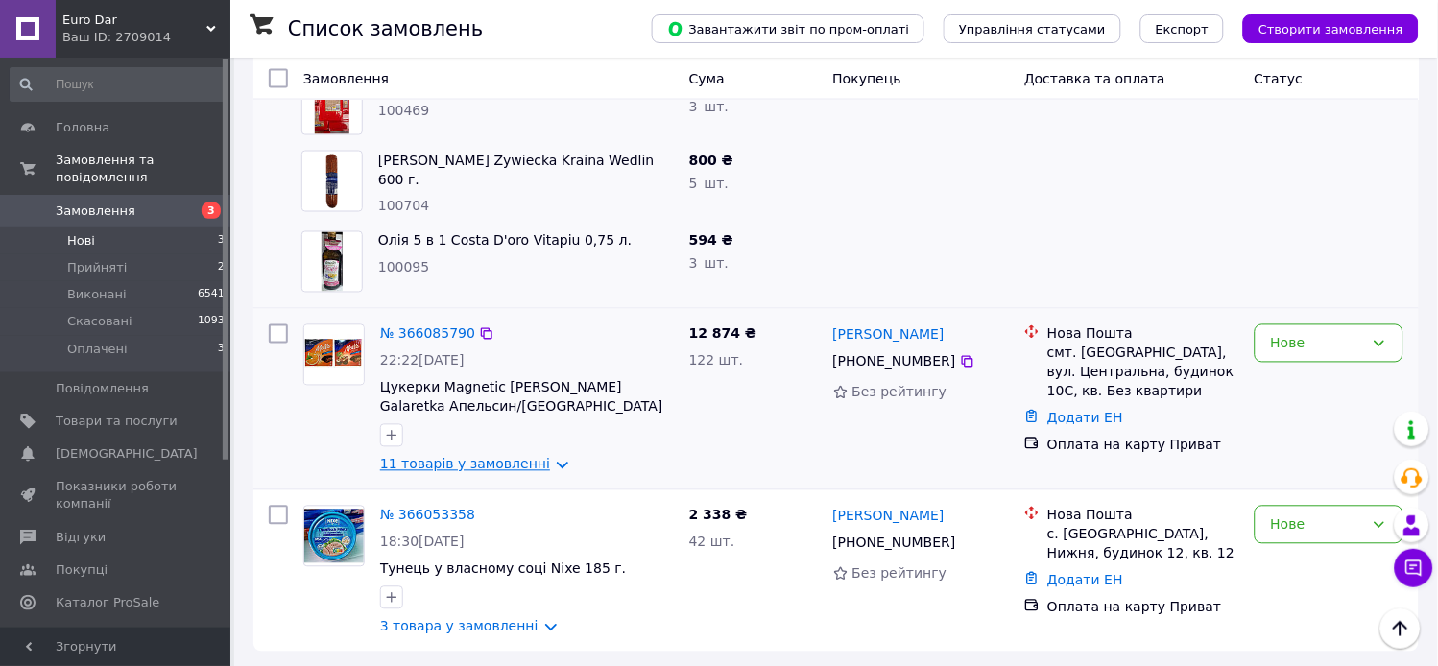
click at [501, 462] on link "11 товарів у замовленні" at bounding box center [465, 464] width 170 height 15
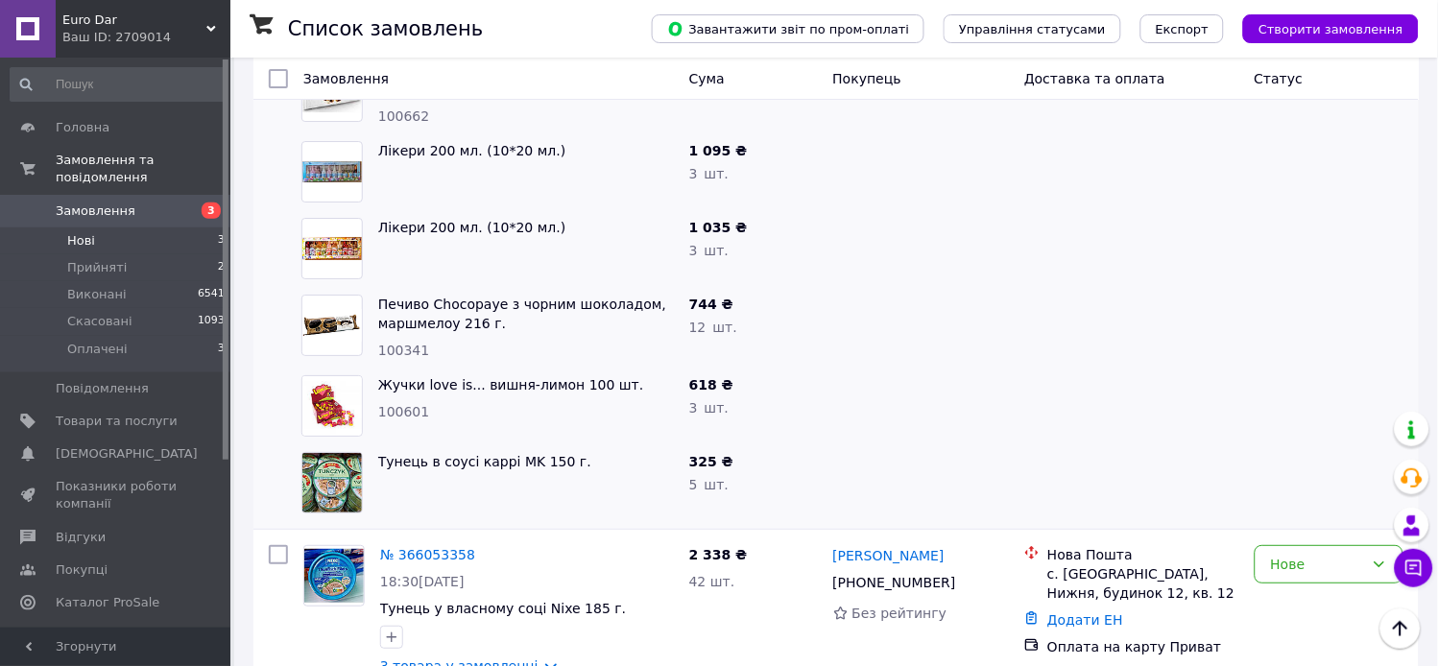
scroll to position [1462, 0]
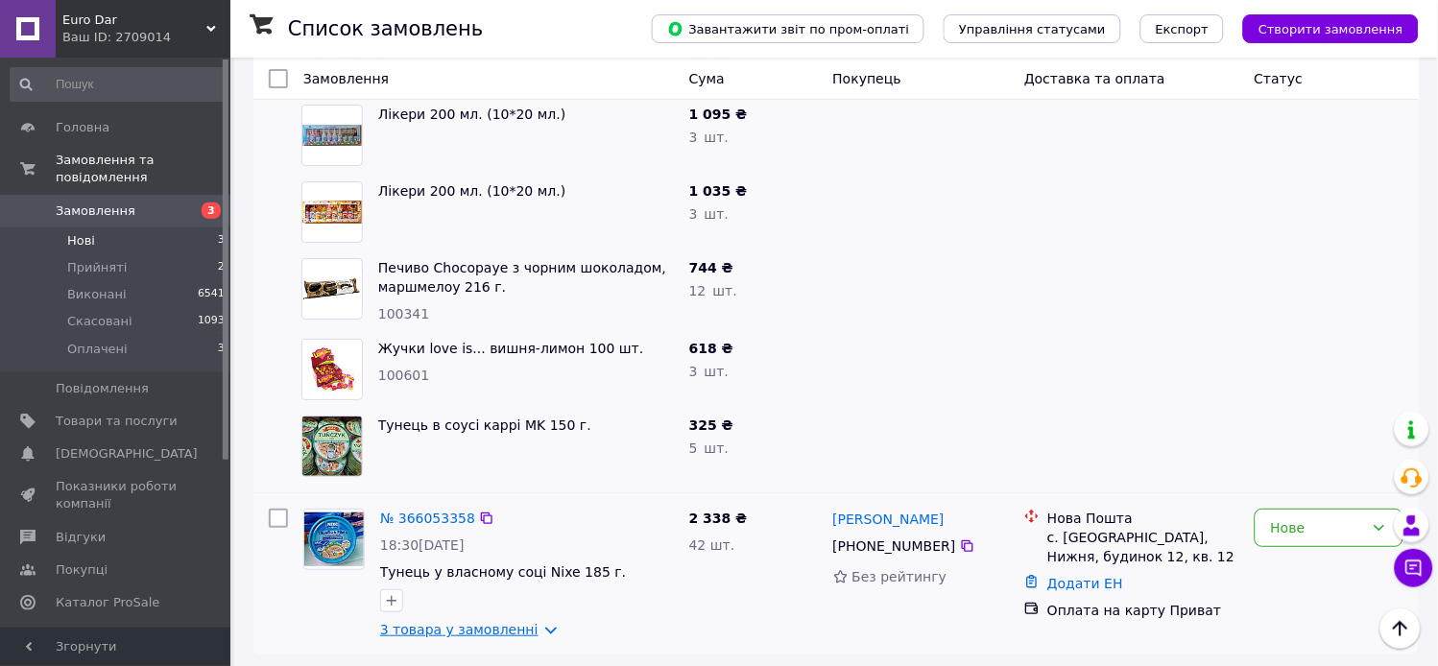
click at [462, 629] on link "3 товара у замовленні" at bounding box center [459, 629] width 158 height 15
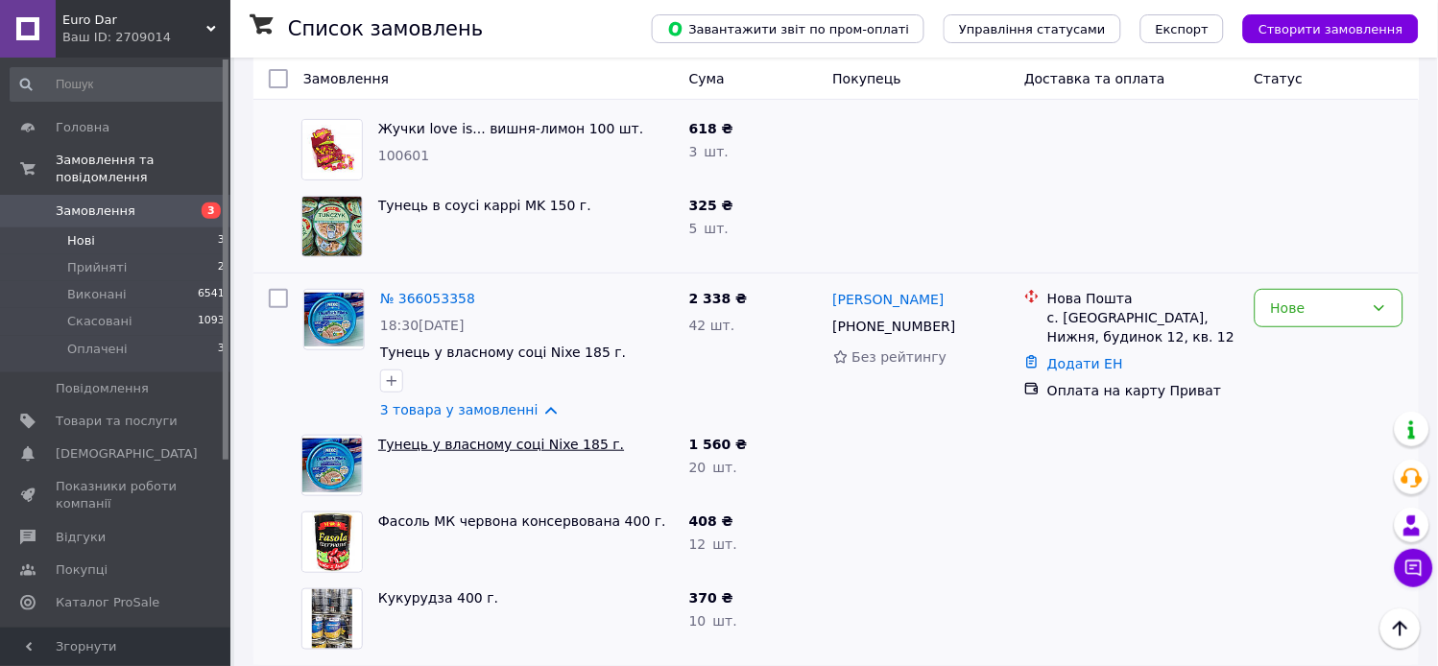
scroll to position [1692, 0]
